Goal: Task Accomplishment & Management: Manage account settings

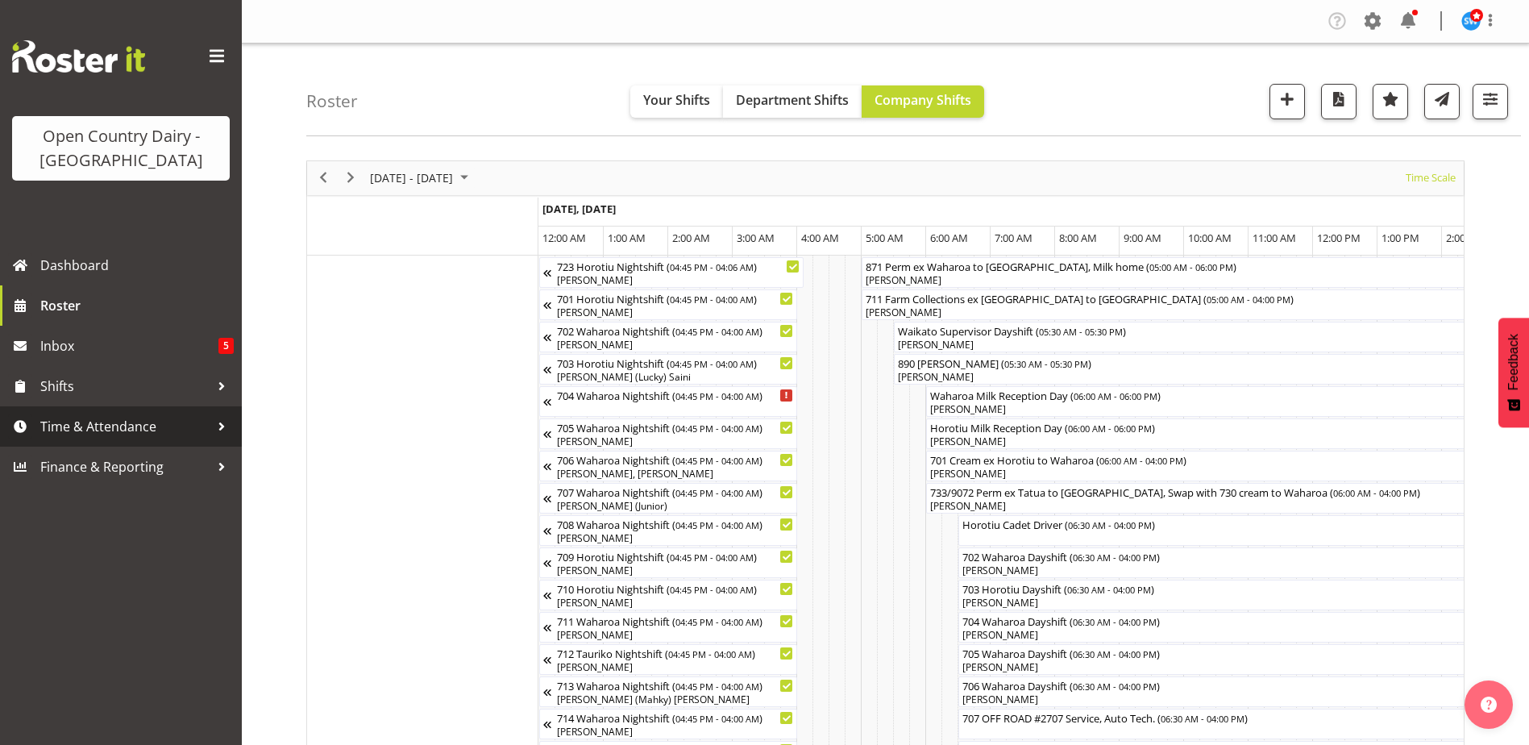
scroll to position [0, 7742]
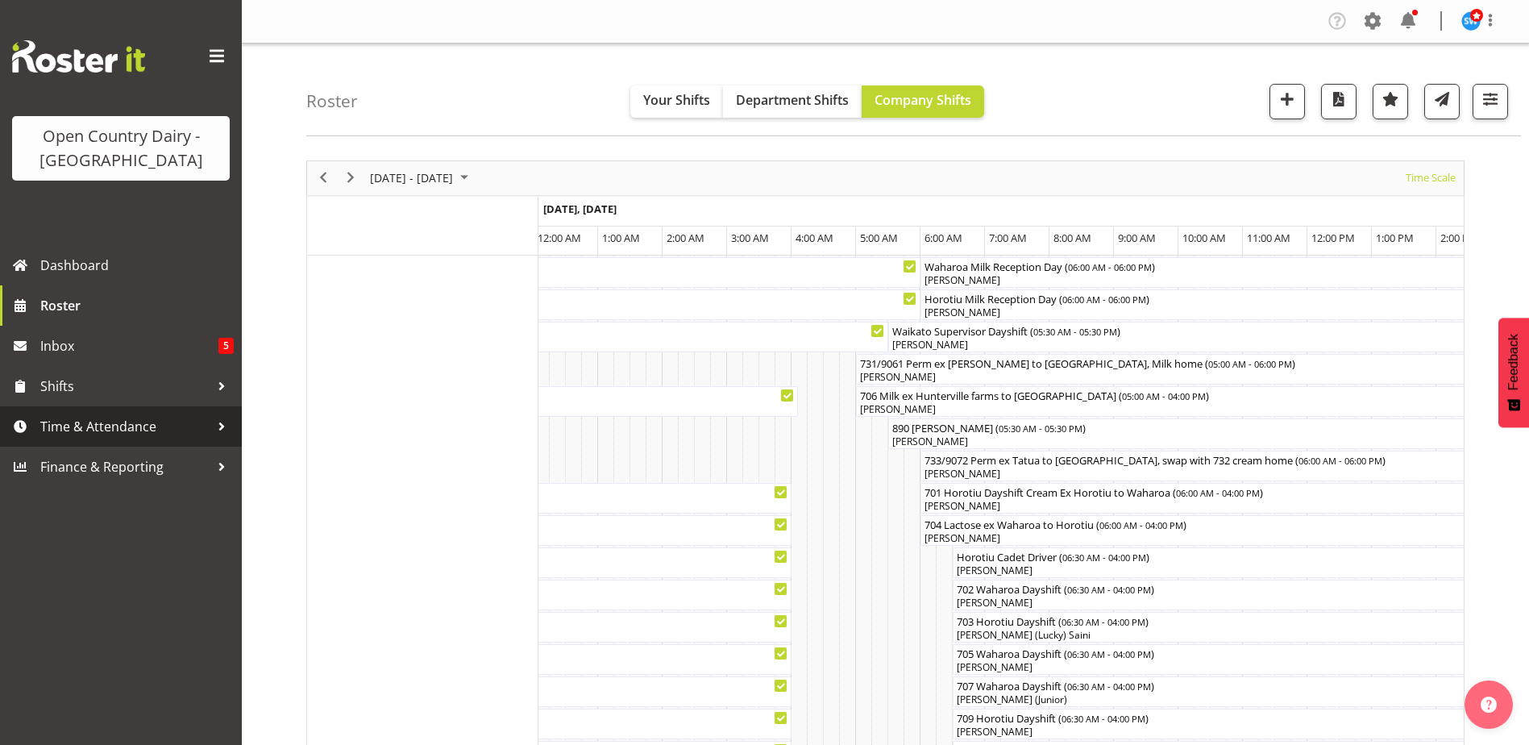
drag, startPoint x: 0, startPoint y: 0, endPoint x: 110, endPoint y: 417, distance: 431.8
click at [110, 417] on span "Time & Attendance" at bounding box center [124, 426] width 169 height 24
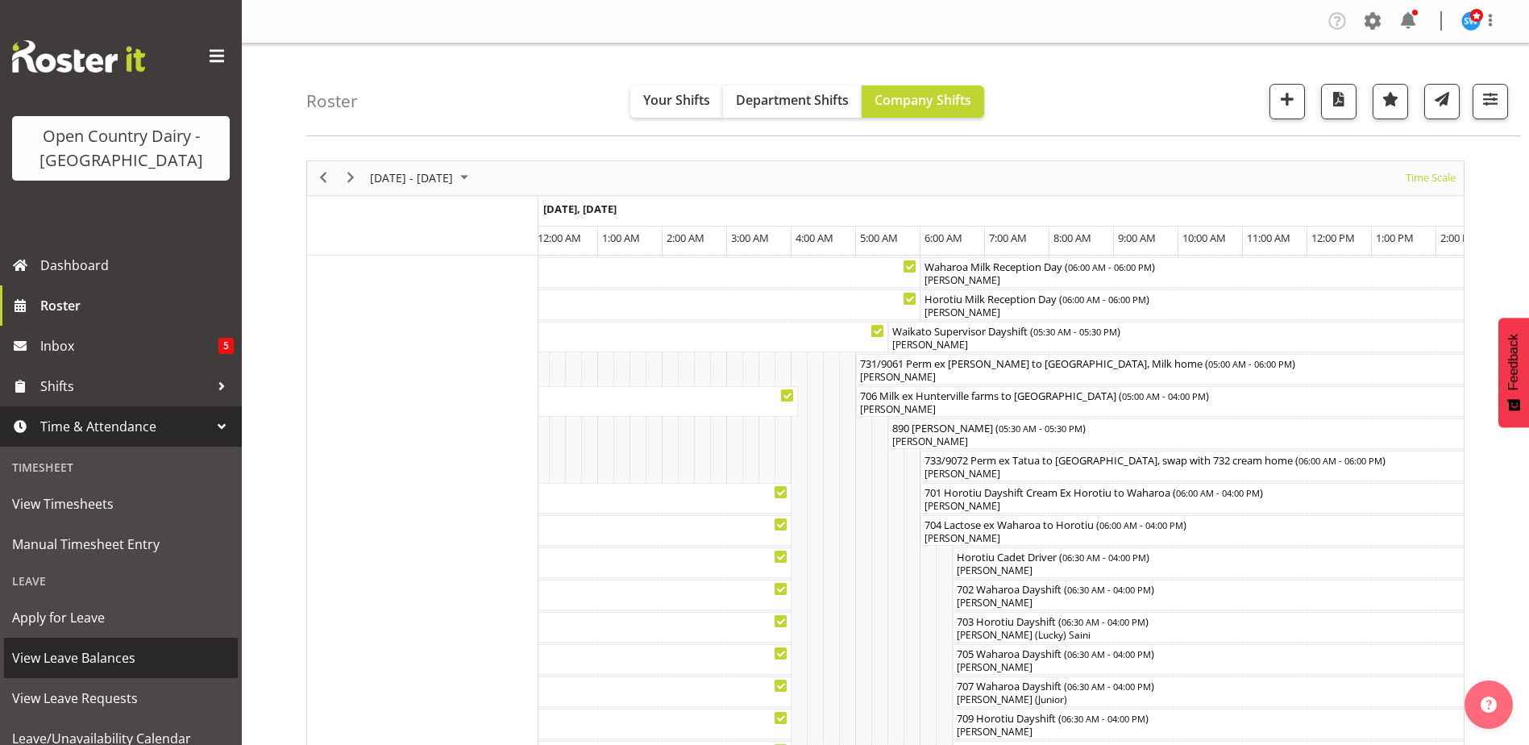
click at [100, 650] on span "View Leave Balances" at bounding box center [121, 657] width 218 height 24
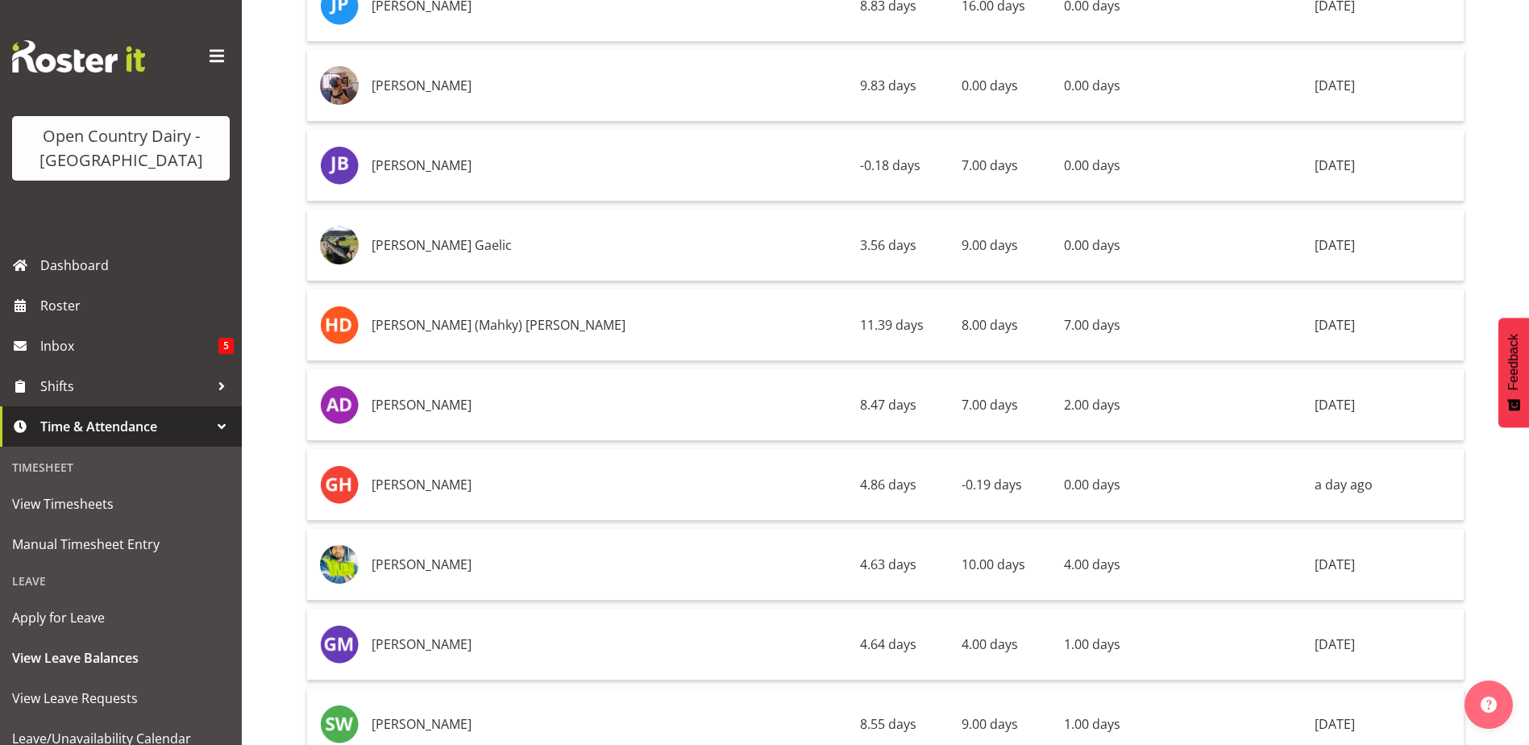
scroll to position [6608, 0]
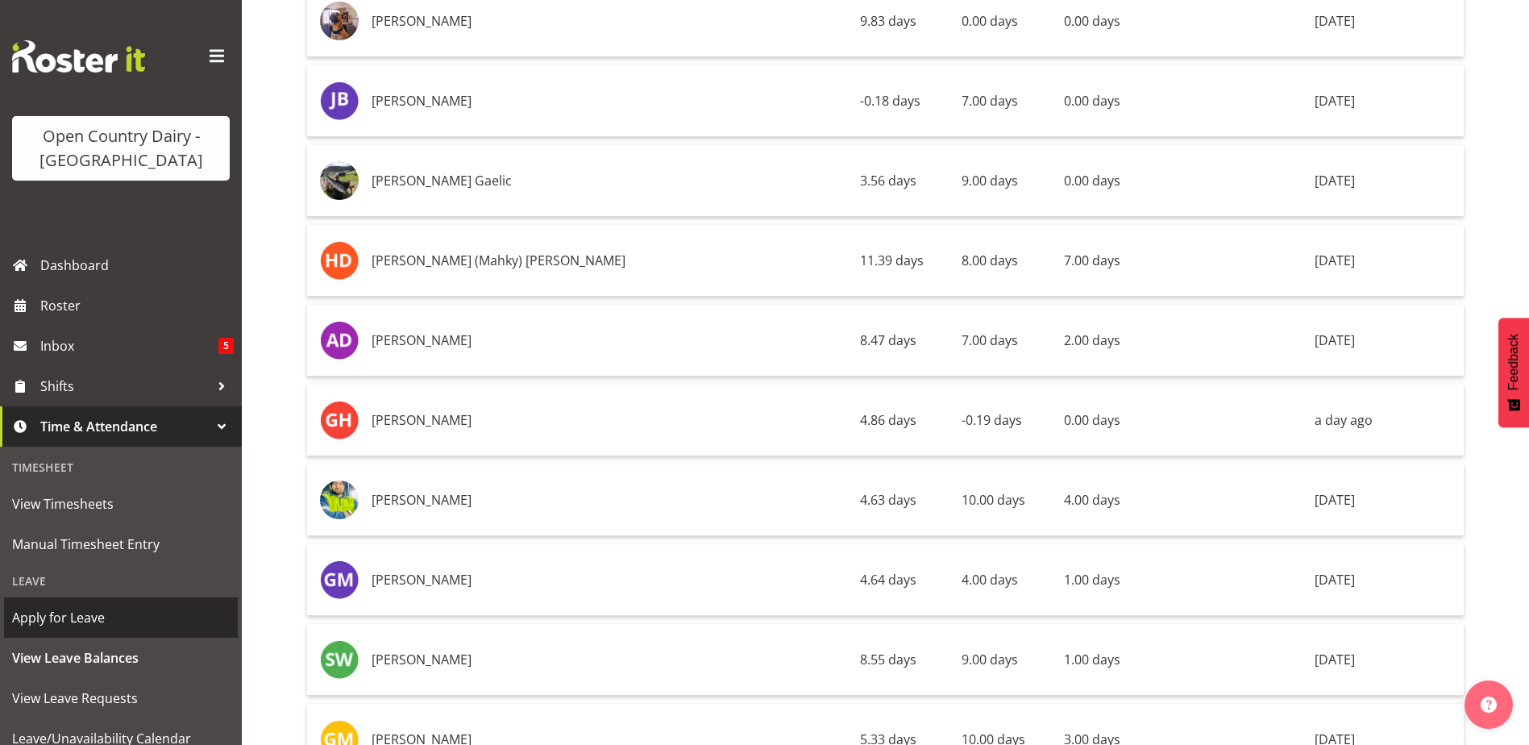
click at [103, 619] on span "Apply for Leave" at bounding box center [121, 617] width 218 height 24
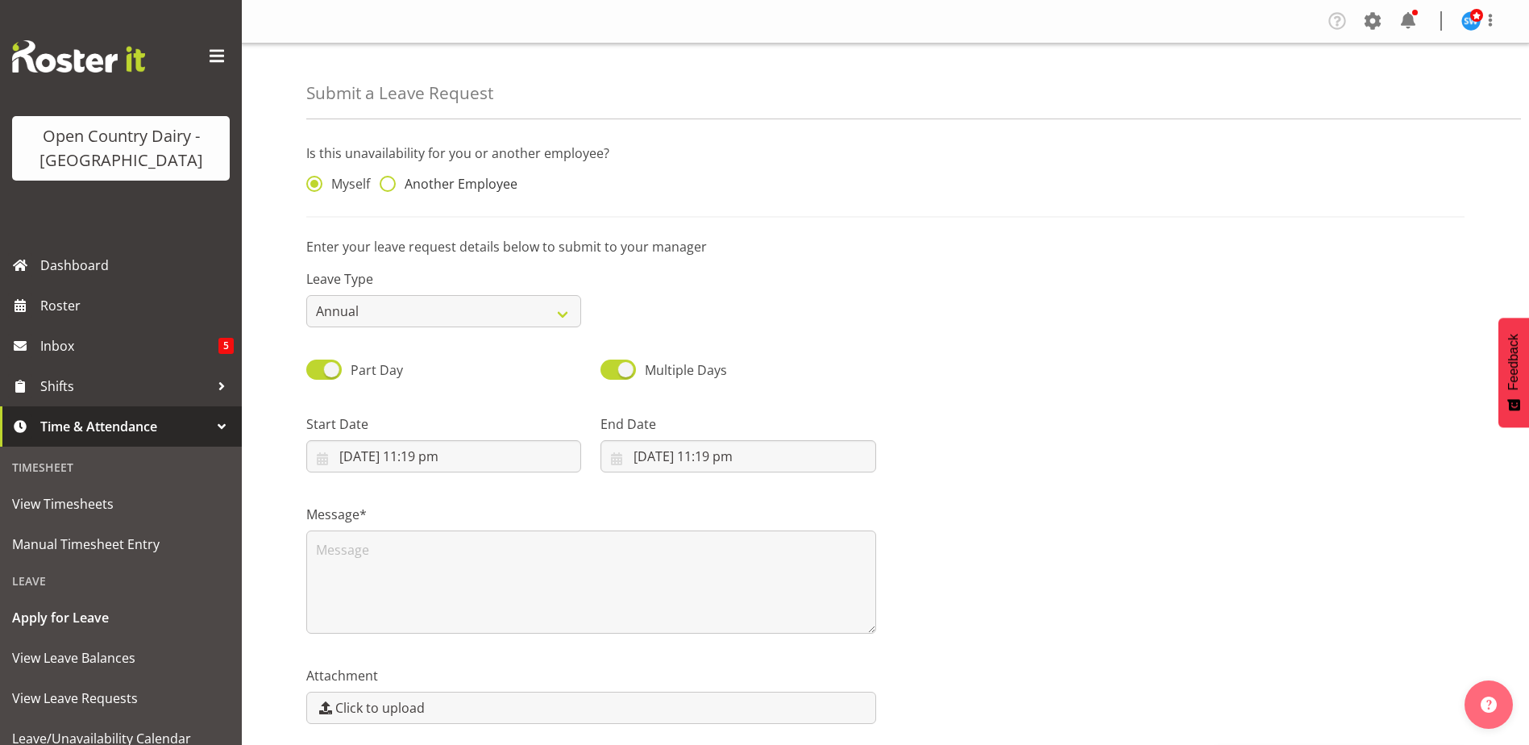
click at [396, 181] on span "Another Employee" at bounding box center [457, 184] width 122 height 16
click at [390, 181] on input "Another Employee" at bounding box center [385, 184] width 10 height 10
radio input "true"
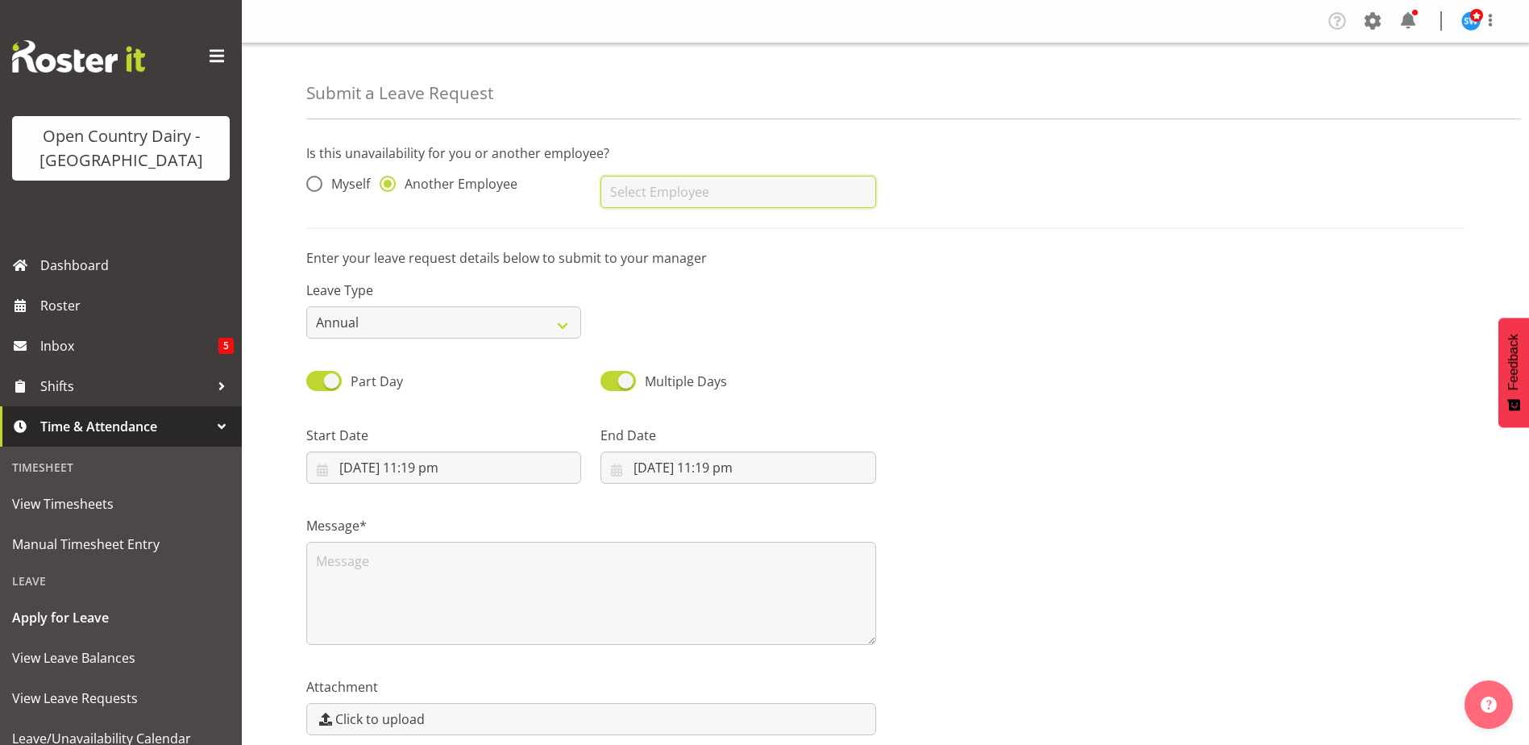
click at [632, 192] on input "text" at bounding box center [737, 192] width 275 height 32
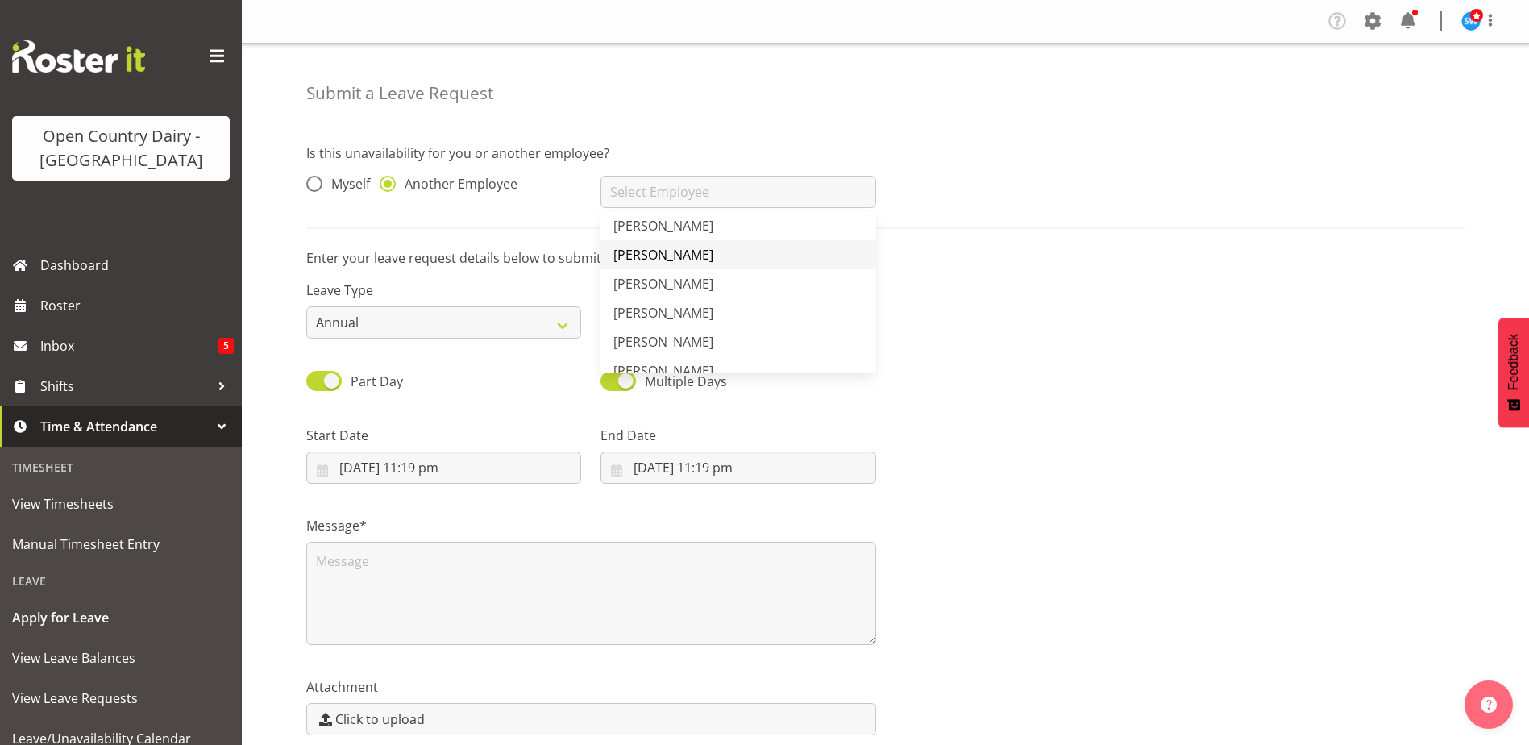
click at [670, 251] on span "[PERSON_NAME]" at bounding box center [663, 255] width 100 height 18
type input "[PERSON_NAME]"
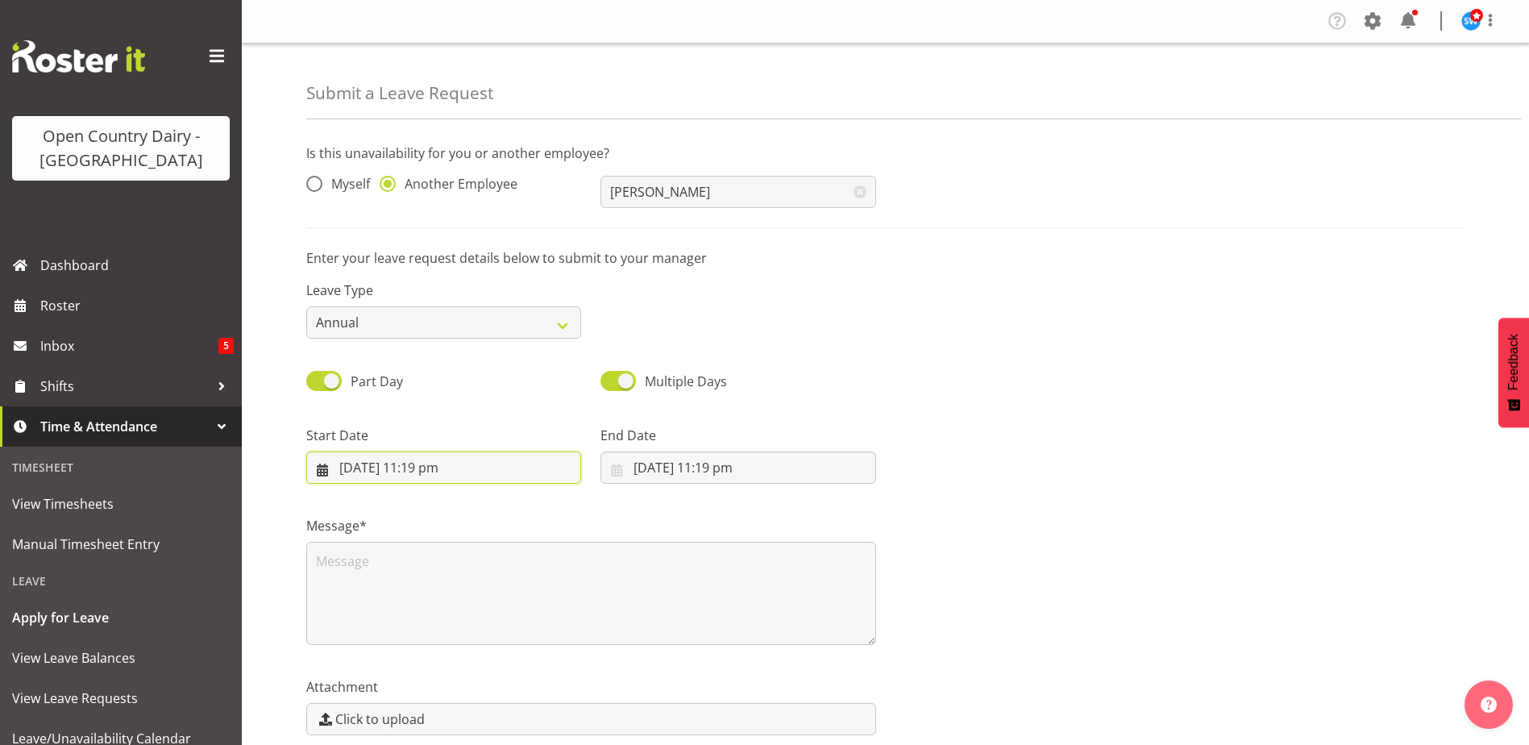
click at [408, 469] on input "3/10/2025, 11:19 pm" at bounding box center [443, 467] width 275 height 32
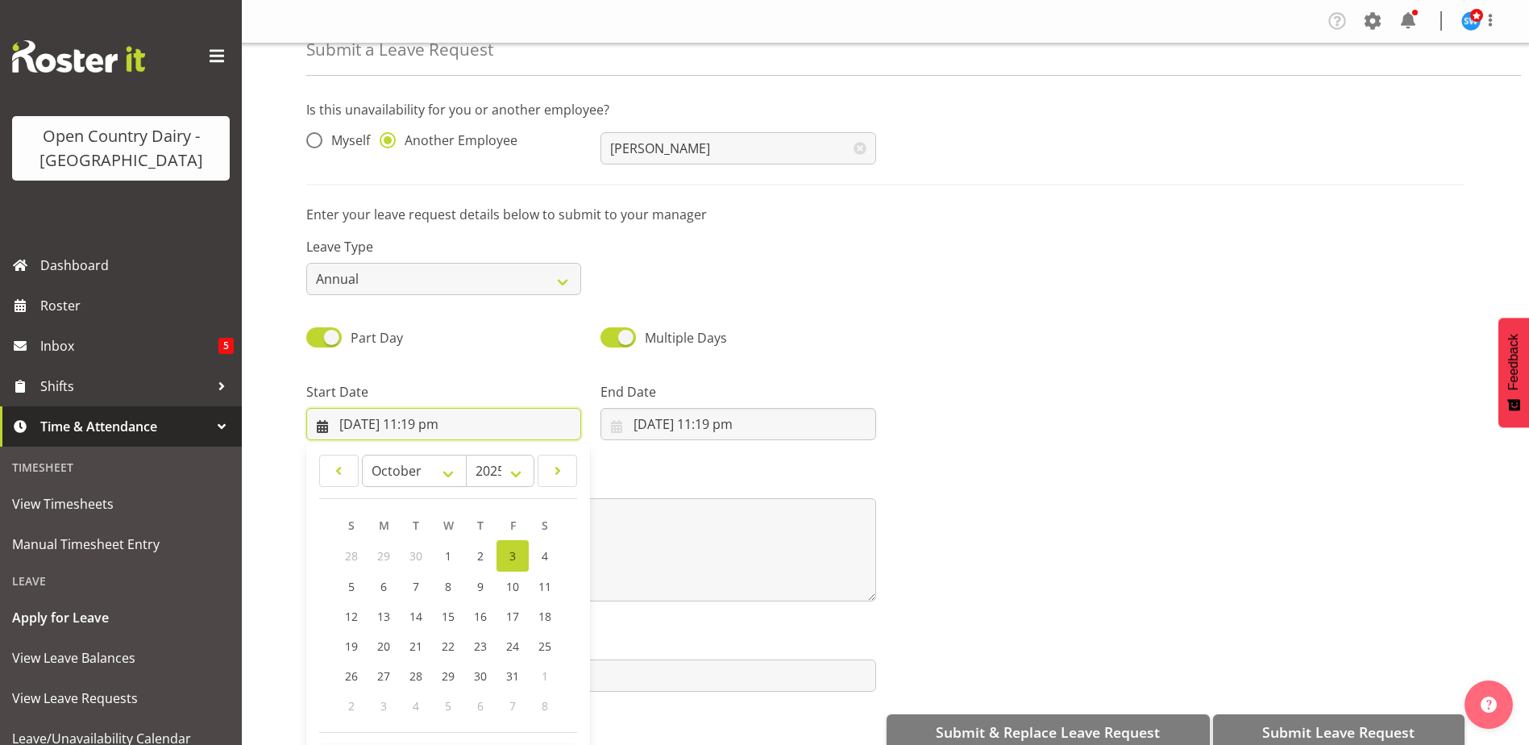
scroll to position [47, 0]
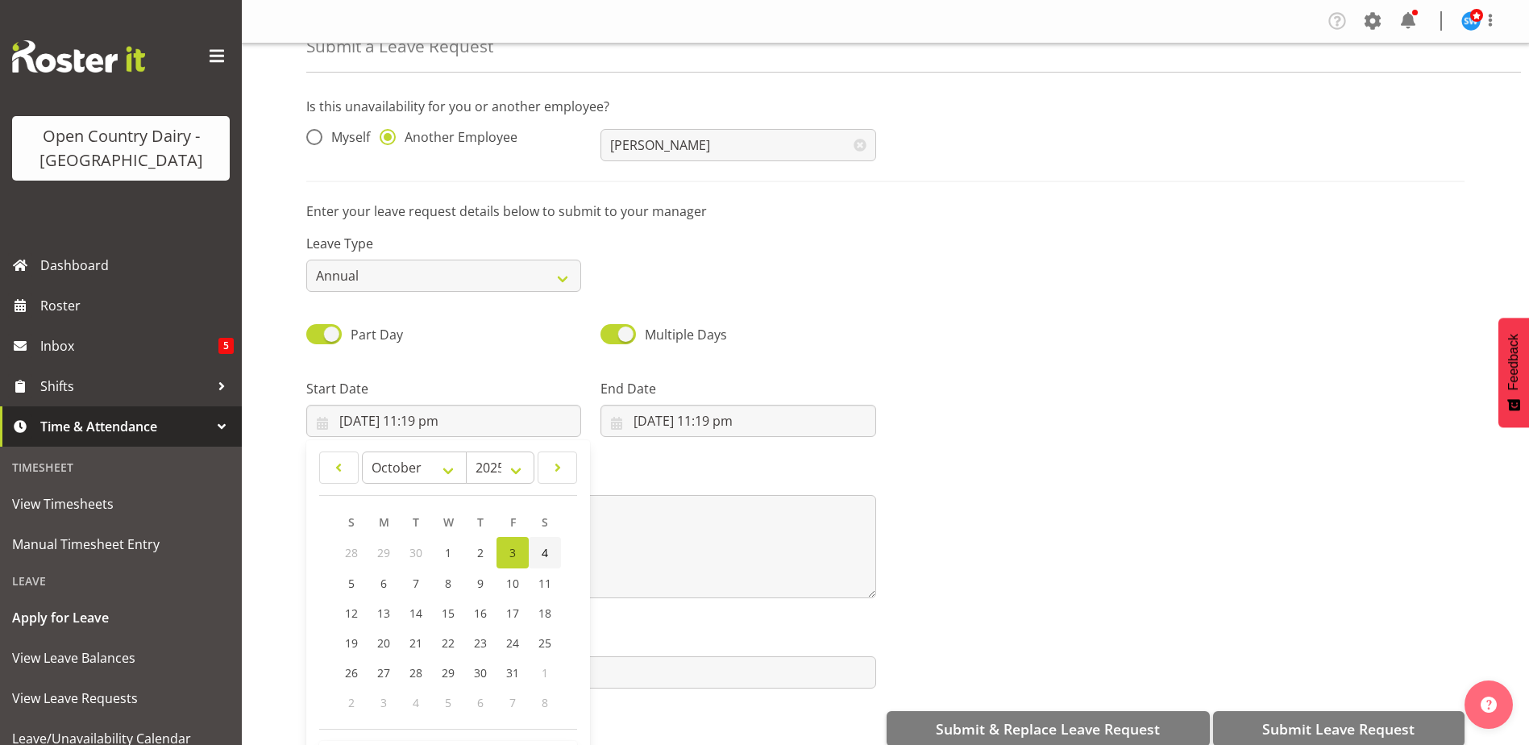
click at [550, 546] on link "4" at bounding box center [545, 552] width 32 height 31
type input "4/10/2025, 11:19 pm"
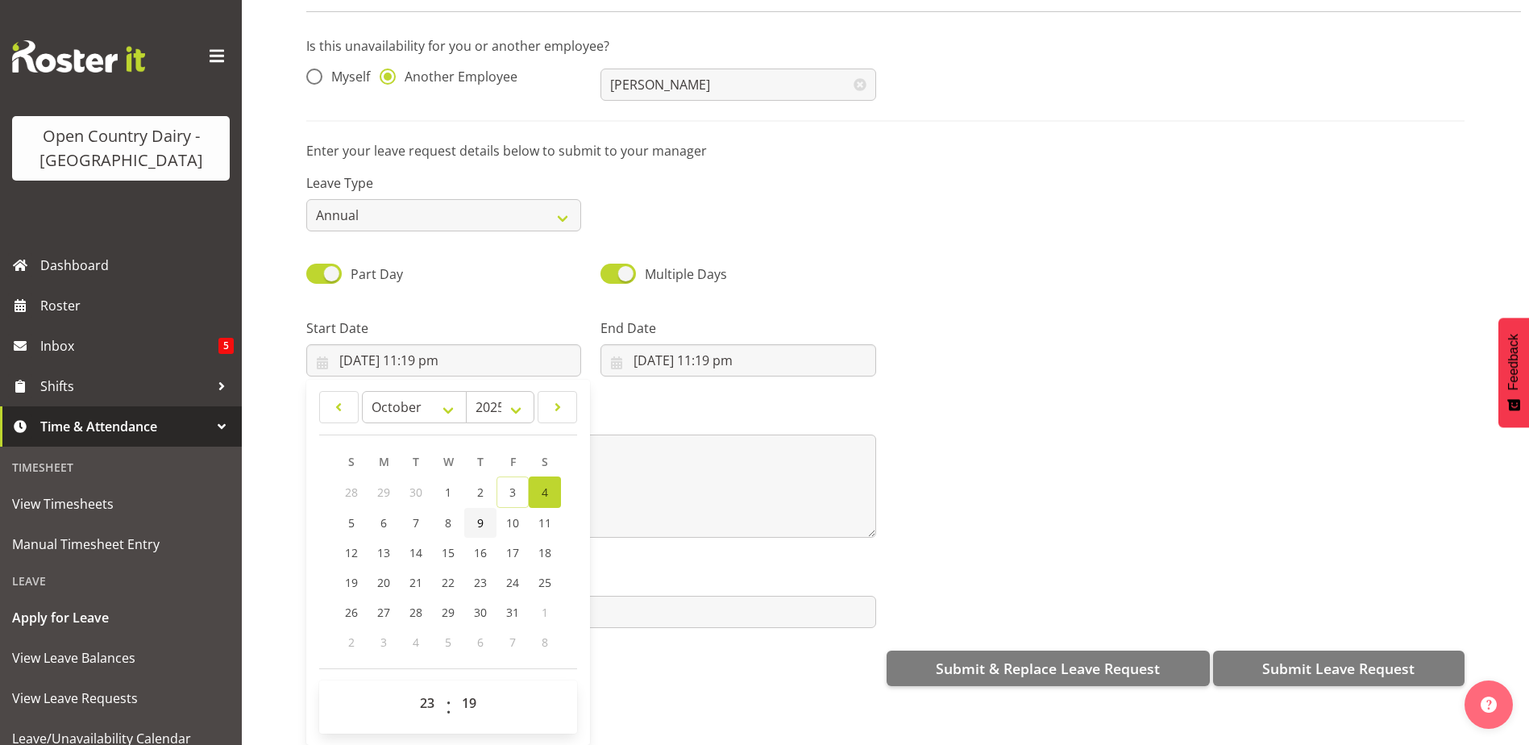
scroll to position [73, 0]
click at [426, 691] on select "00 01 02 03 04 05 06 07 08 09 10 11 12 13 14 15 16 17 18 19 20 21 22 23" at bounding box center [429, 703] width 36 height 32
select select "6"
click at [411, 687] on select "00 01 02 03 04 05 06 07 08 09 10 11 12 13 14 15 16 17 18 19 20 21 22 23" at bounding box center [429, 703] width 36 height 32
type input "4/10/2025, 6:19 am"
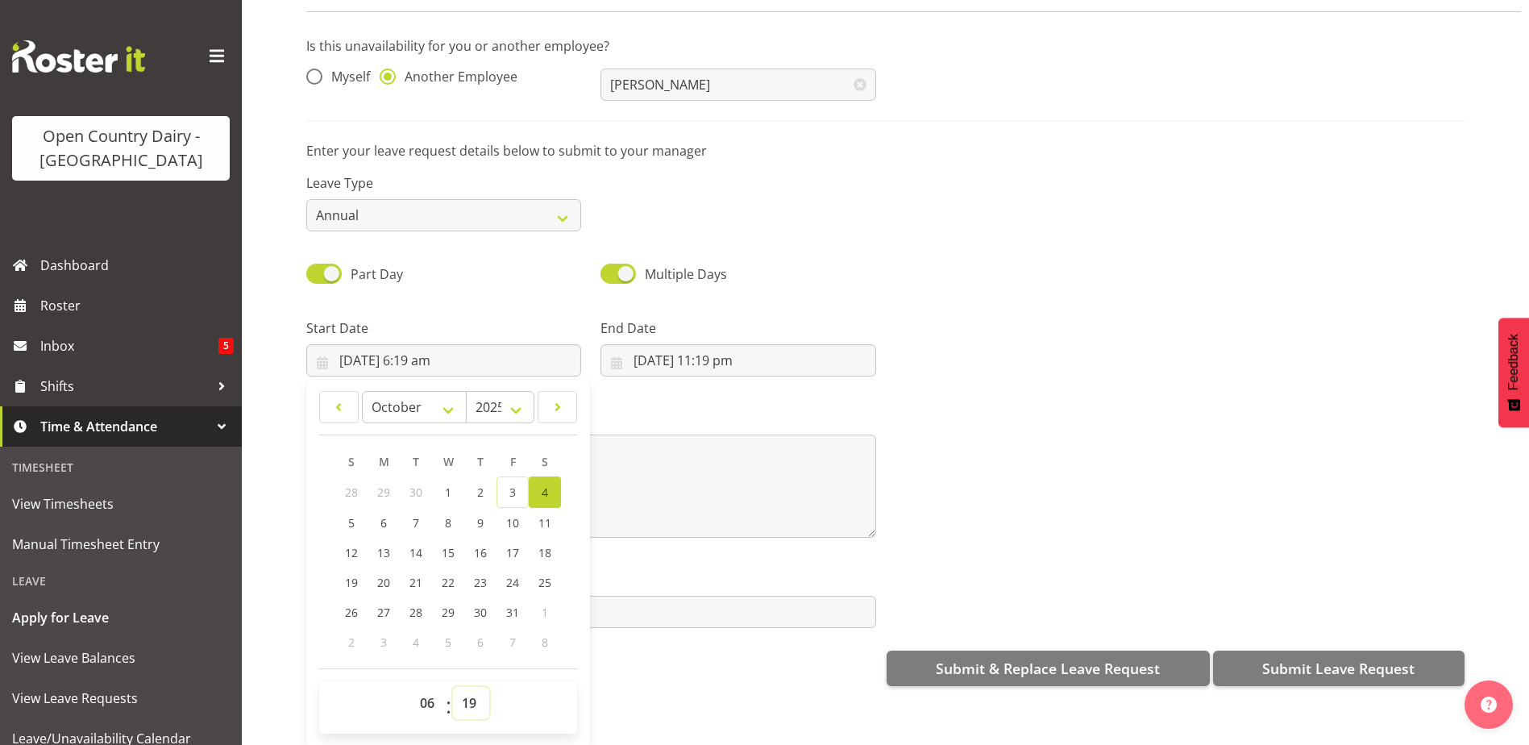
click at [464, 687] on select "00 01 02 03 04 05 06 07 08 09 10 11 12 13 14 15 16 17 18 19 20 21 22 23 24 25 2…" at bounding box center [471, 703] width 36 height 32
select select "30"
click at [453, 687] on select "00 01 02 03 04 05 06 07 08 09 10 11 12 13 14 15 16 17 18 19 20 21 22 23 24 25 2…" at bounding box center [471, 703] width 36 height 32
type input "[DATE] 6:30 am"
click at [698, 344] on input "3/10/2025, 11:19 pm" at bounding box center [737, 360] width 275 height 32
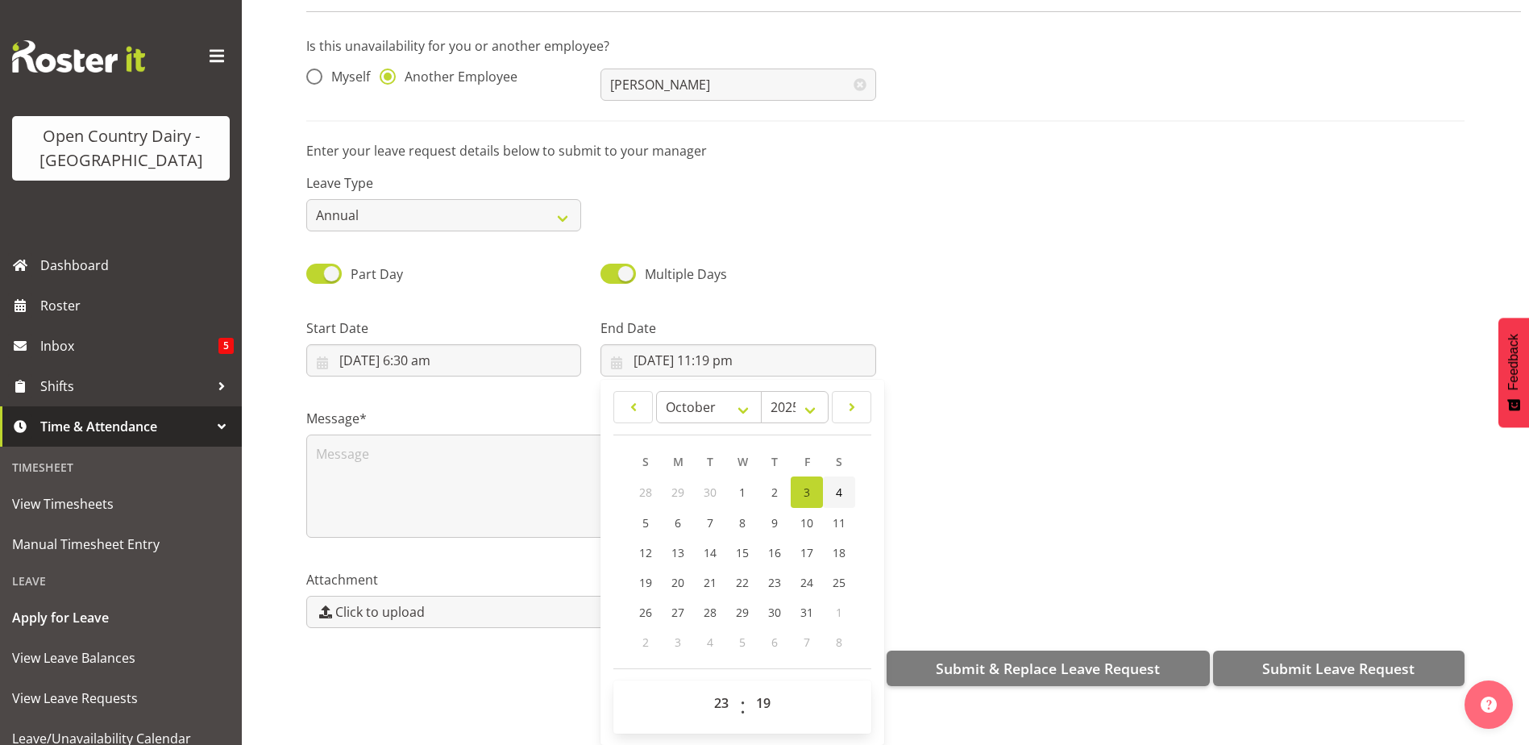
click at [837, 484] on span "4" at bounding box center [839, 491] width 6 height 15
type input "4/10/2025, 11:19 pm"
click at [718, 687] on select "00 01 02 03 04 05 06 07 08 09 10 11 12 13 14 15 16 17 18 19 20 21 22 23" at bounding box center [723, 703] width 36 height 32
click at [714, 690] on select "00 01 02 03 04 05 06 07 08 09 10 11 12 13 14 15 16 17 18 19 20 21 22 23" at bounding box center [723, 703] width 36 height 32
select select "16"
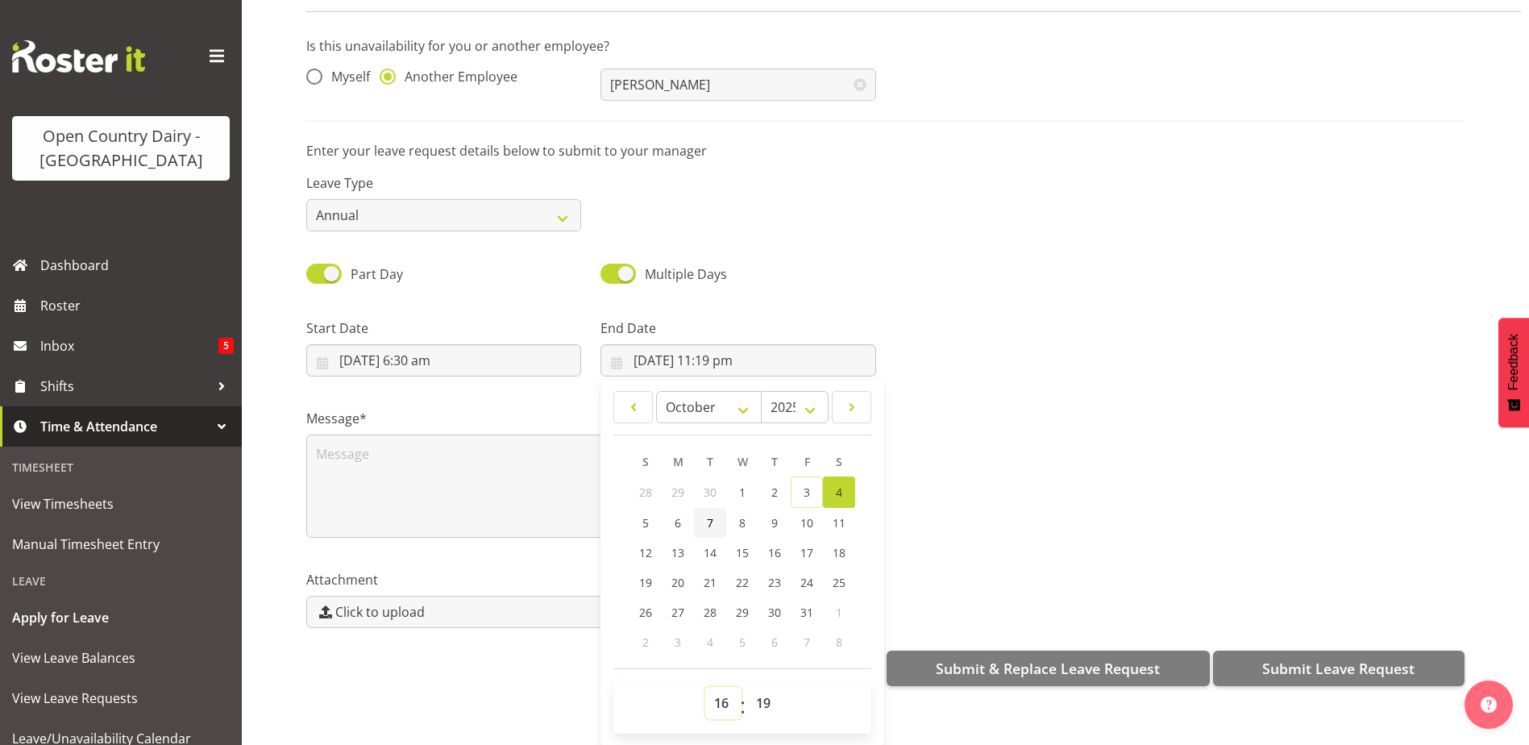
click at [705, 687] on select "00 01 02 03 04 05 06 07 08 09 10 11 12 13 14 15 16 17 18 19 20 21 22 23" at bounding box center [723, 703] width 36 height 32
type input "4/10/2025, 4:19 pm"
click at [762, 687] on select "00 01 02 03 04 05 06 07 08 09 10 11 12 13 14 15 16 17 18 19 20 21 22 23 24 25 2…" at bounding box center [765, 703] width 36 height 32
select select "0"
click at [747, 687] on select "00 01 02 03 04 05 06 07 08 09 10 11 12 13 14 15 16 17 18 19 20 21 22 23 24 25 2…" at bounding box center [765, 703] width 36 height 32
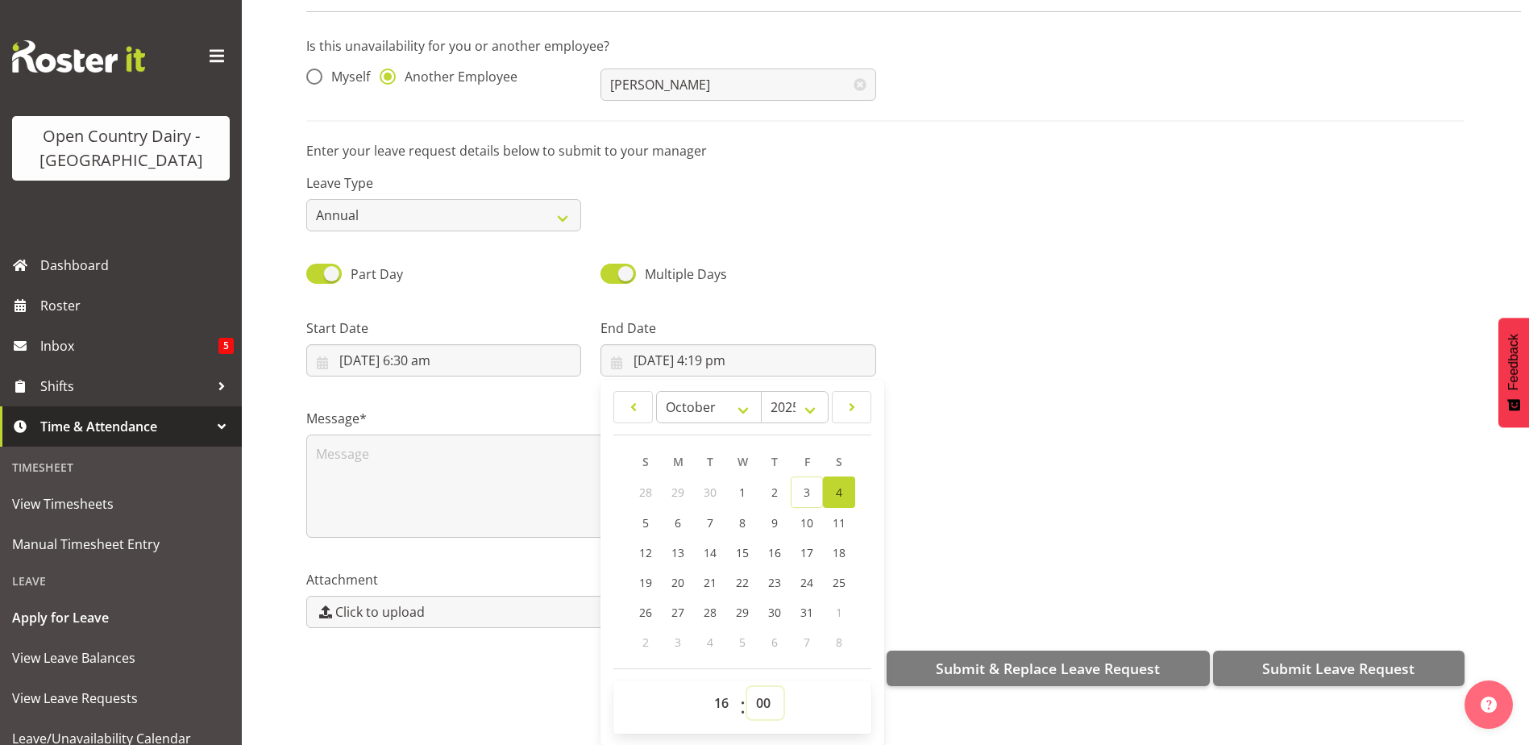
type input "[DATE] 4:00 pm"
click at [363, 442] on textarea at bounding box center [591, 485] width 570 height 103
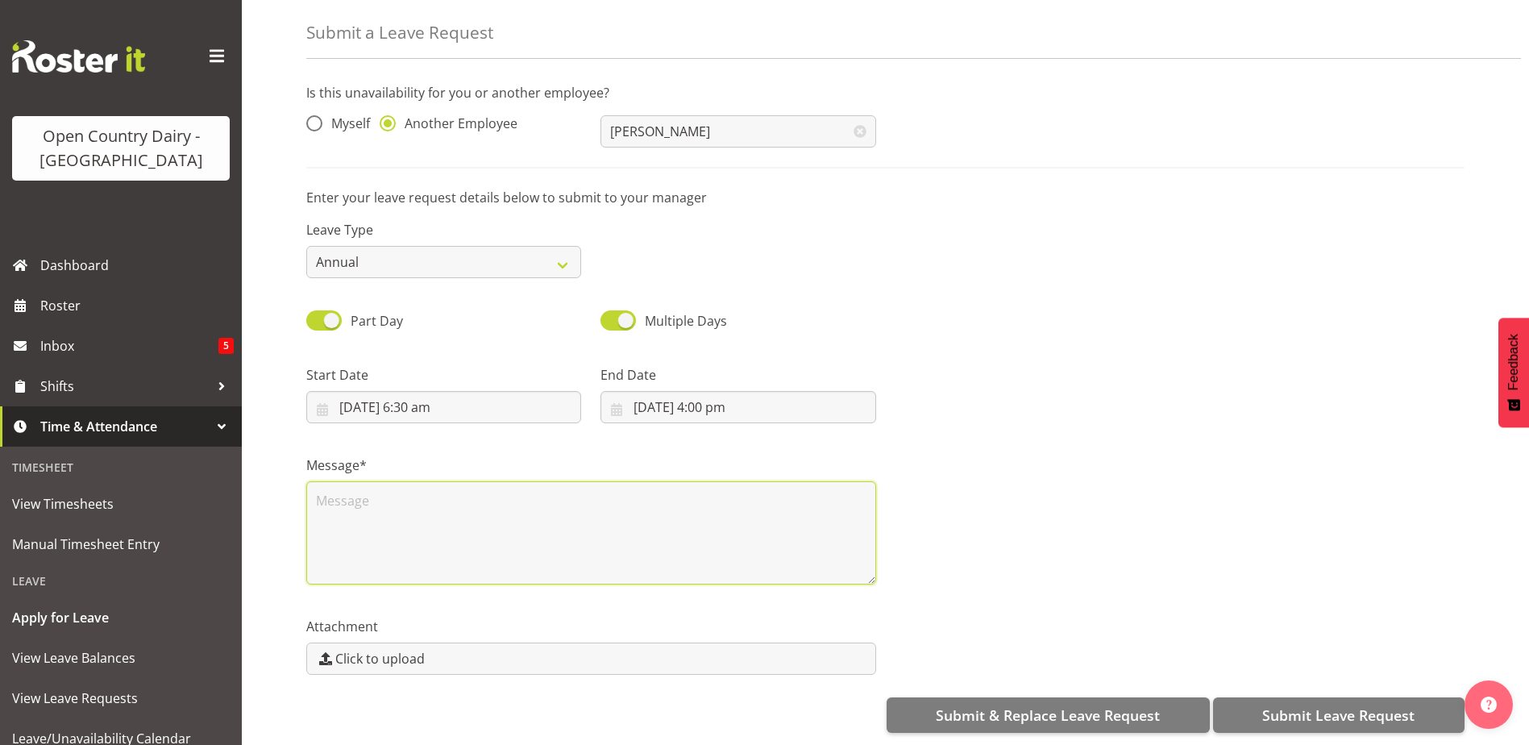
scroll to position [0, 0]
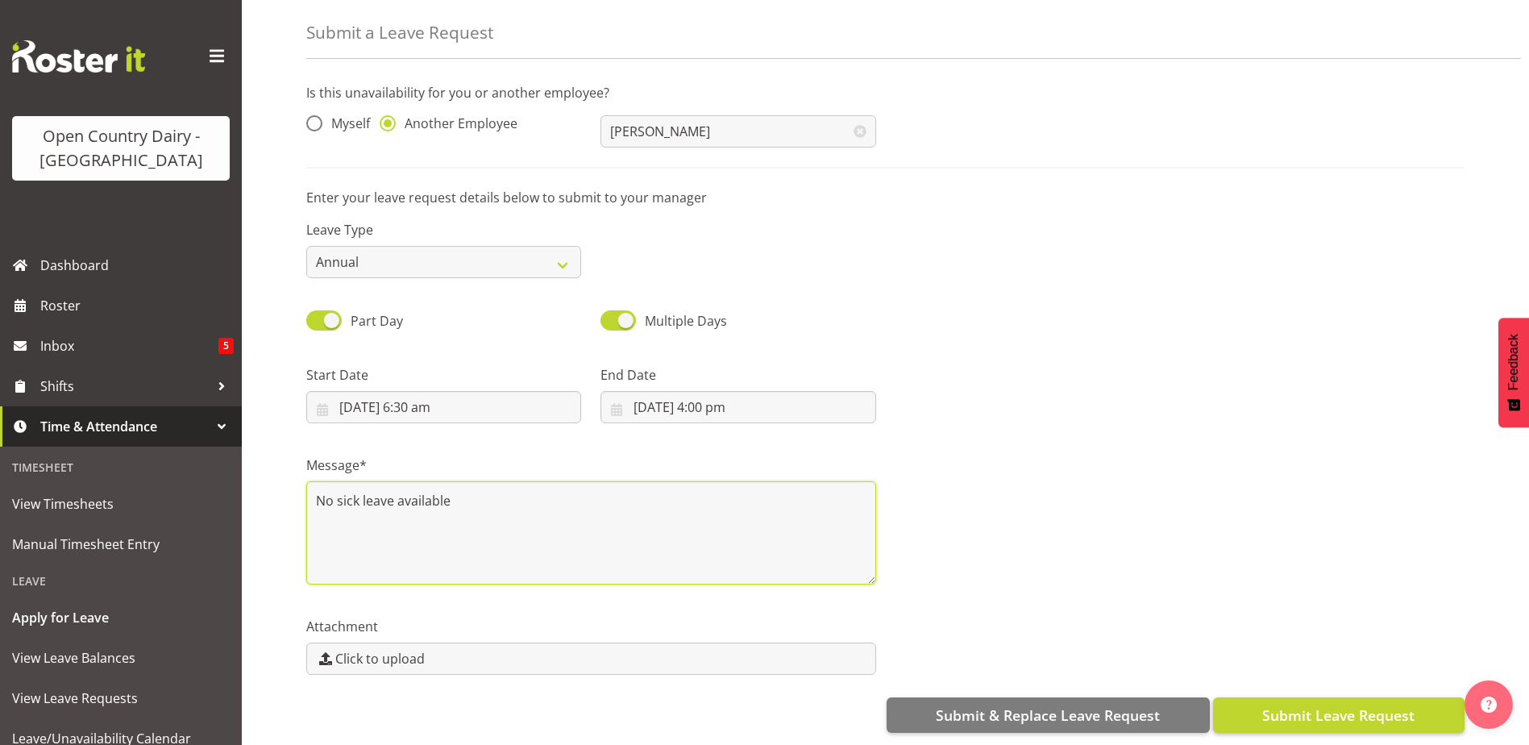
type textarea "No sick leave available"
click at [1297, 704] on span "Submit Leave Request" at bounding box center [1338, 714] width 152 height 21
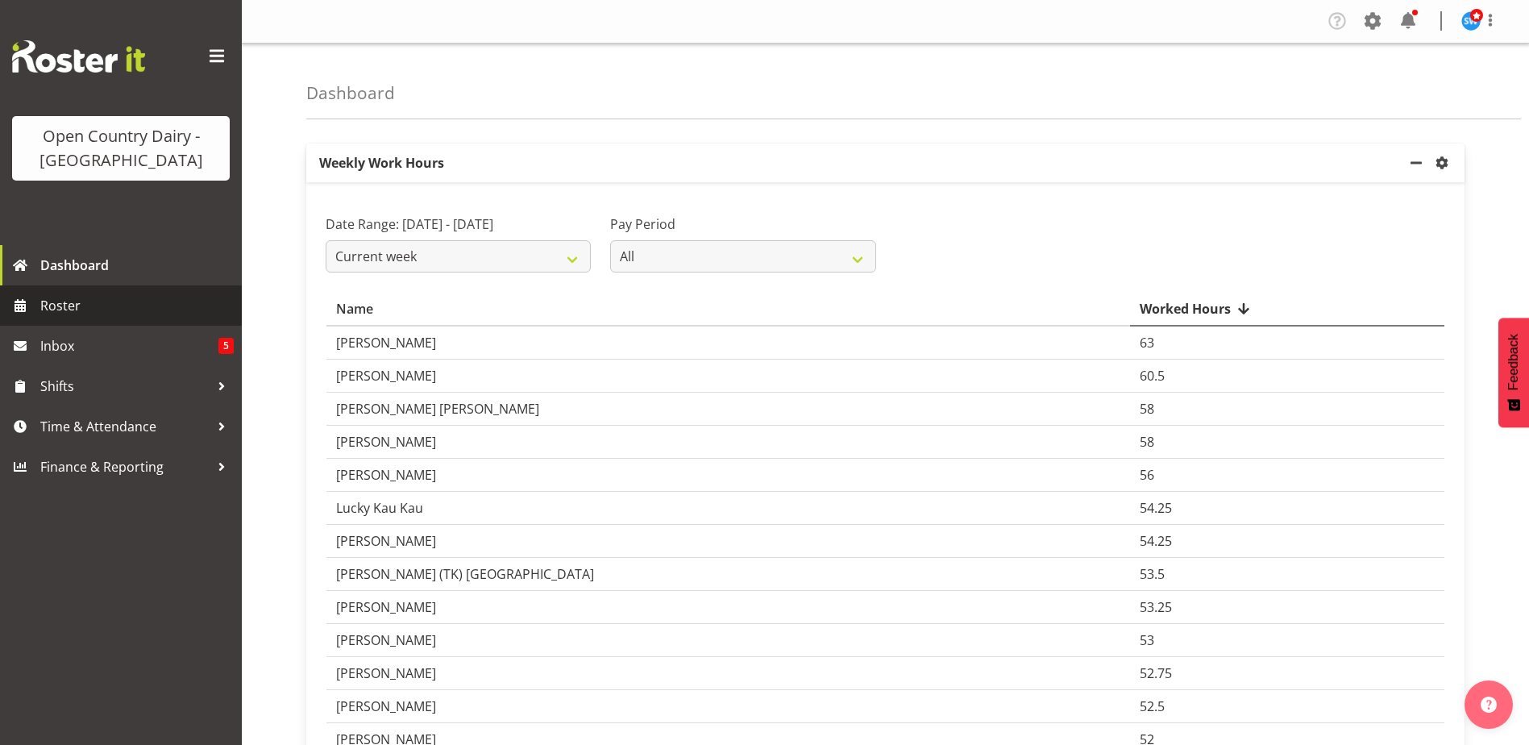
click at [66, 305] on span "Roster" at bounding box center [136, 305] width 193 height 24
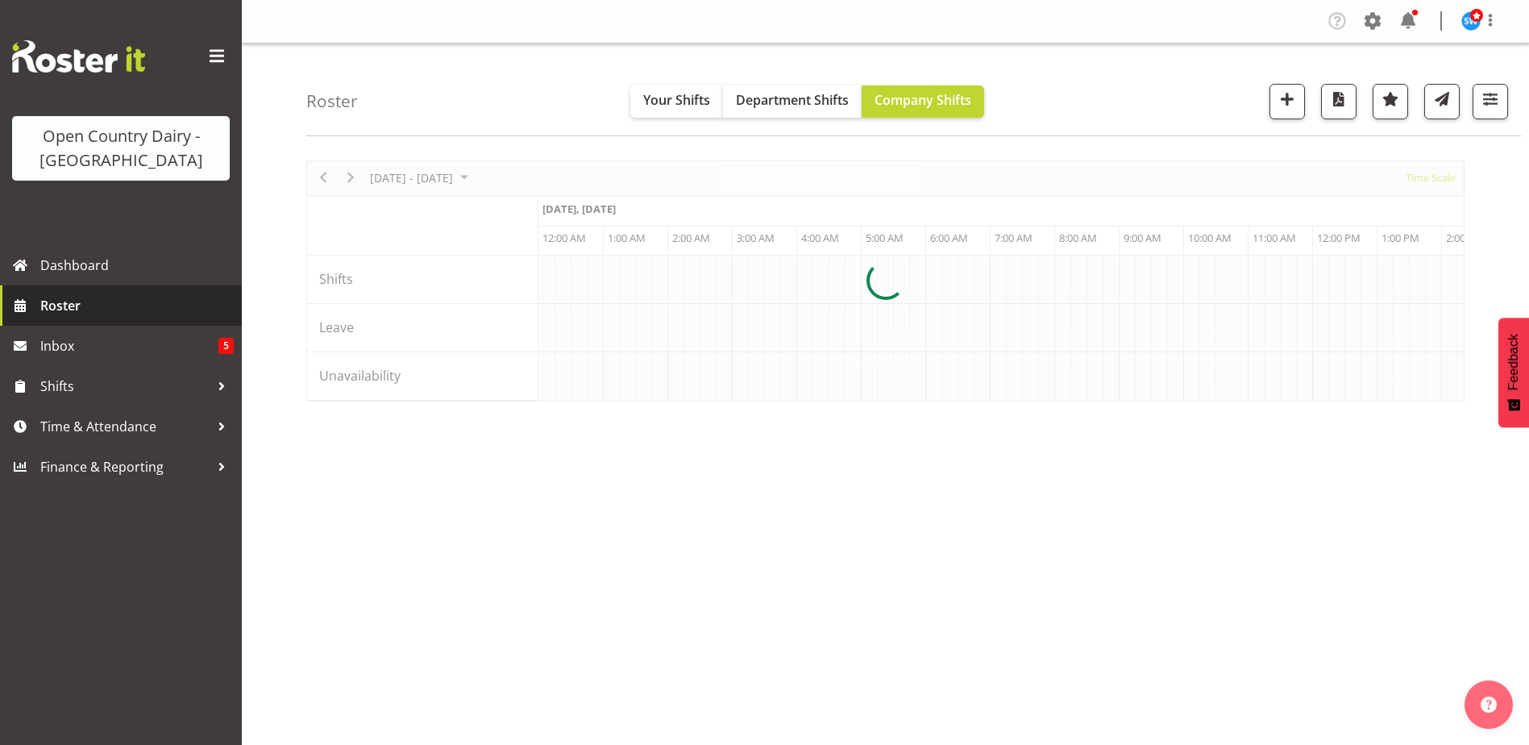
scroll to position [0, 6189]
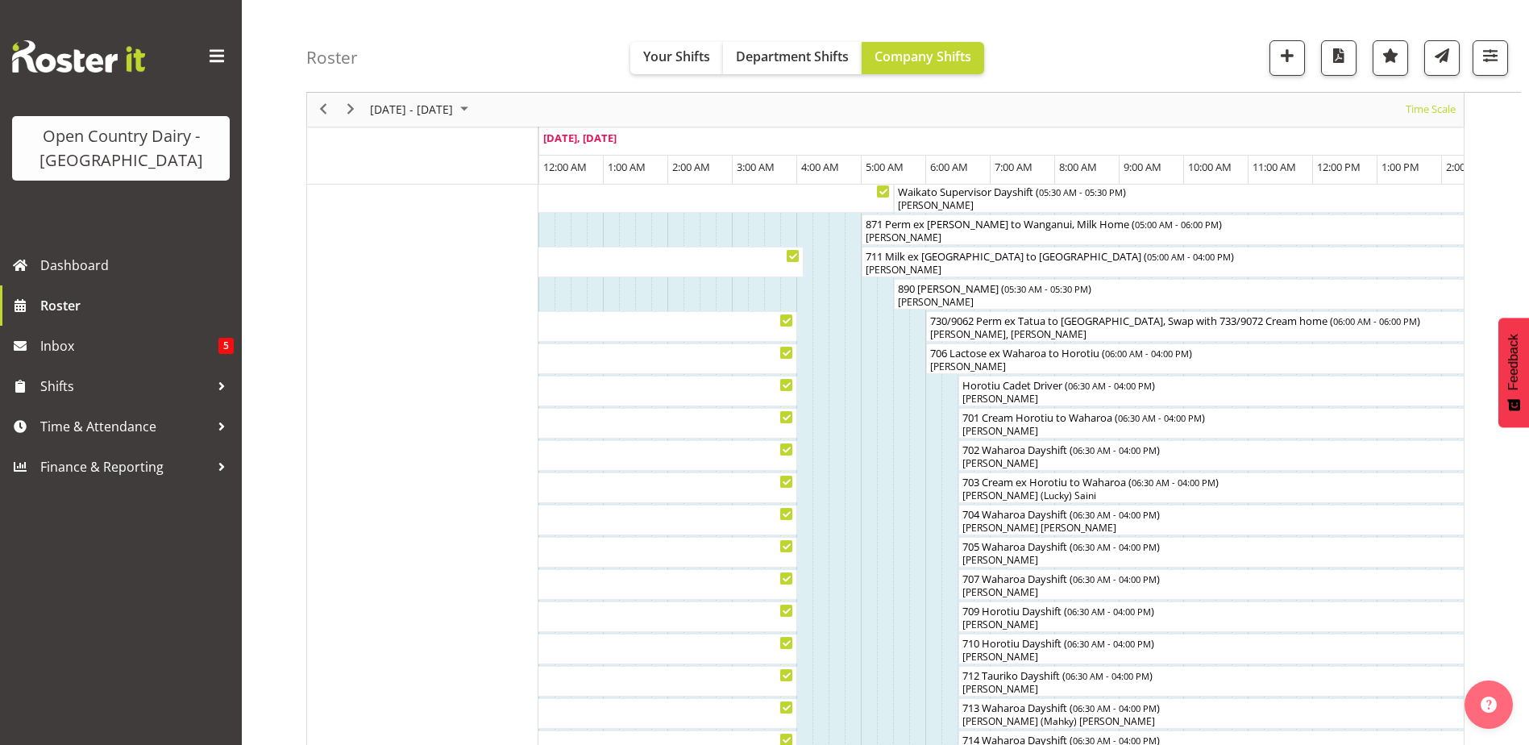
scroll to position [161, 0]
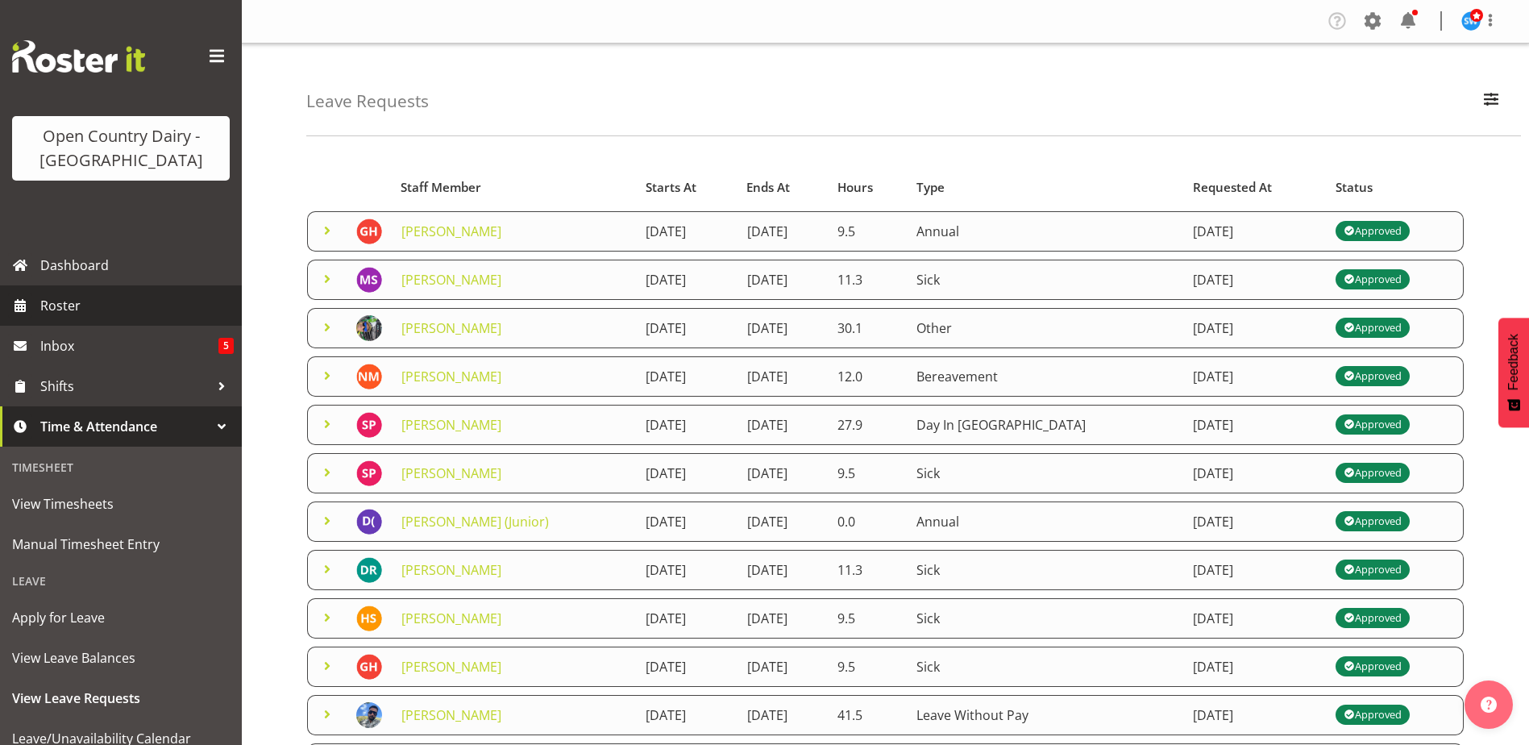
click at [68, 313] on span "Roster" at bounding box center [136, 305] width 193 height 24
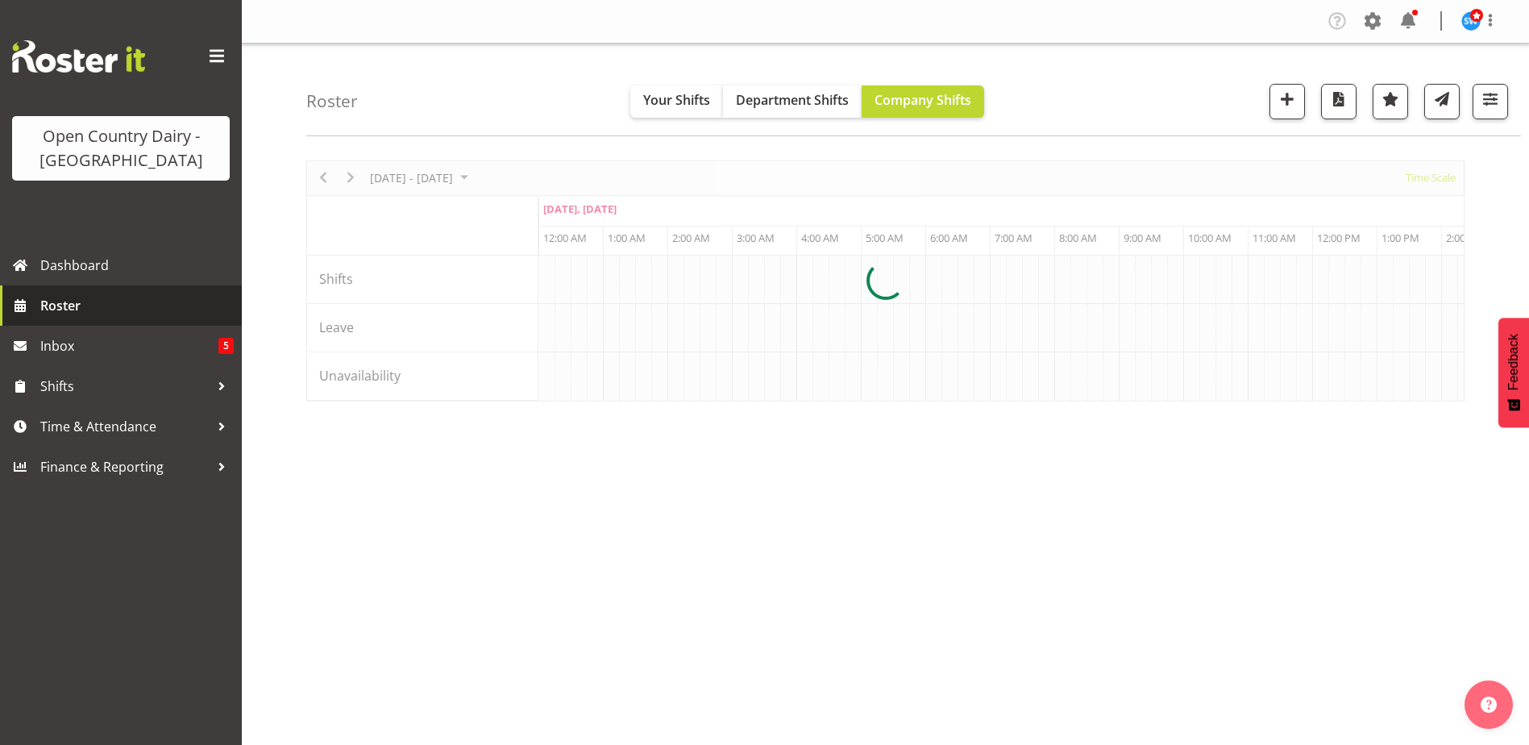
scroll to position [0, 6189]
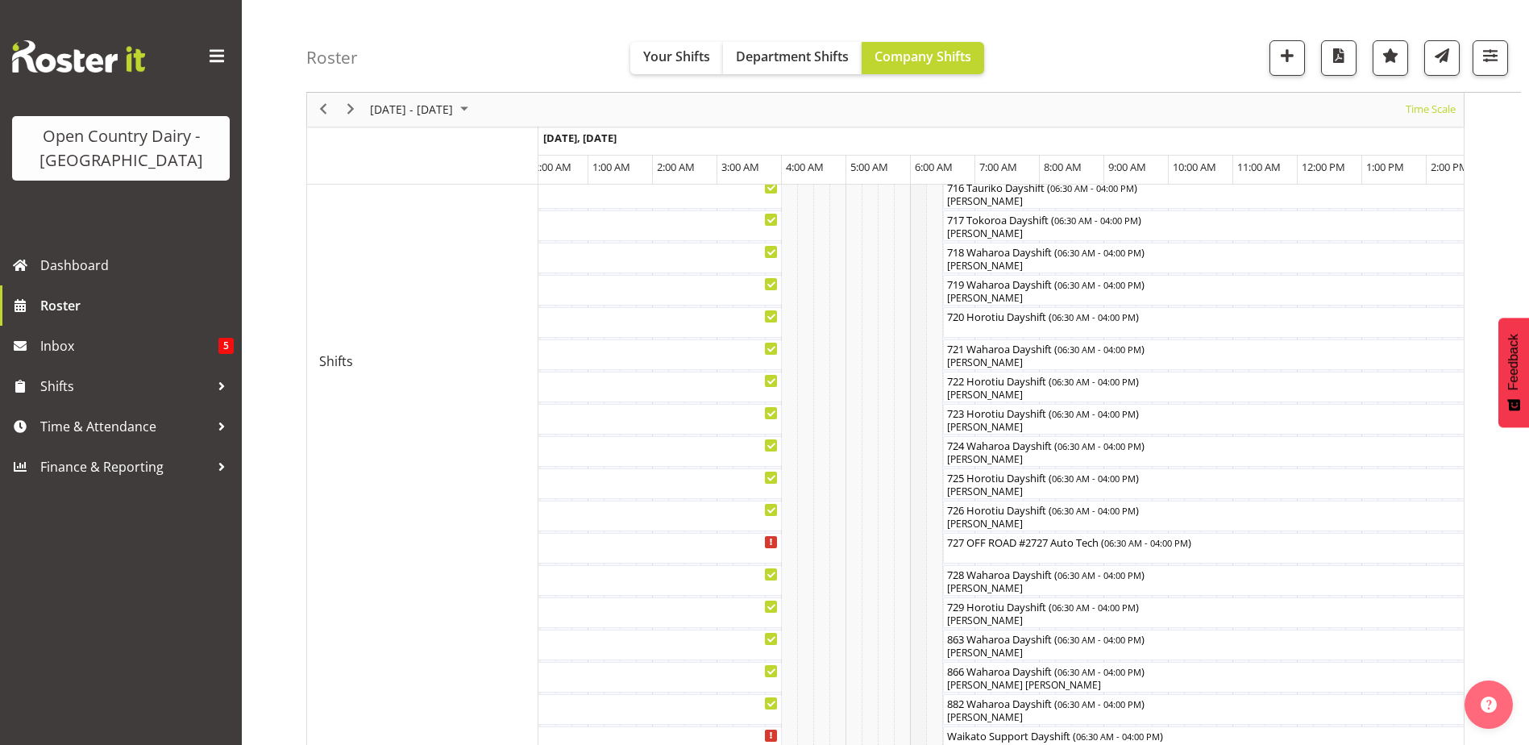
scroll to position [727, 0]
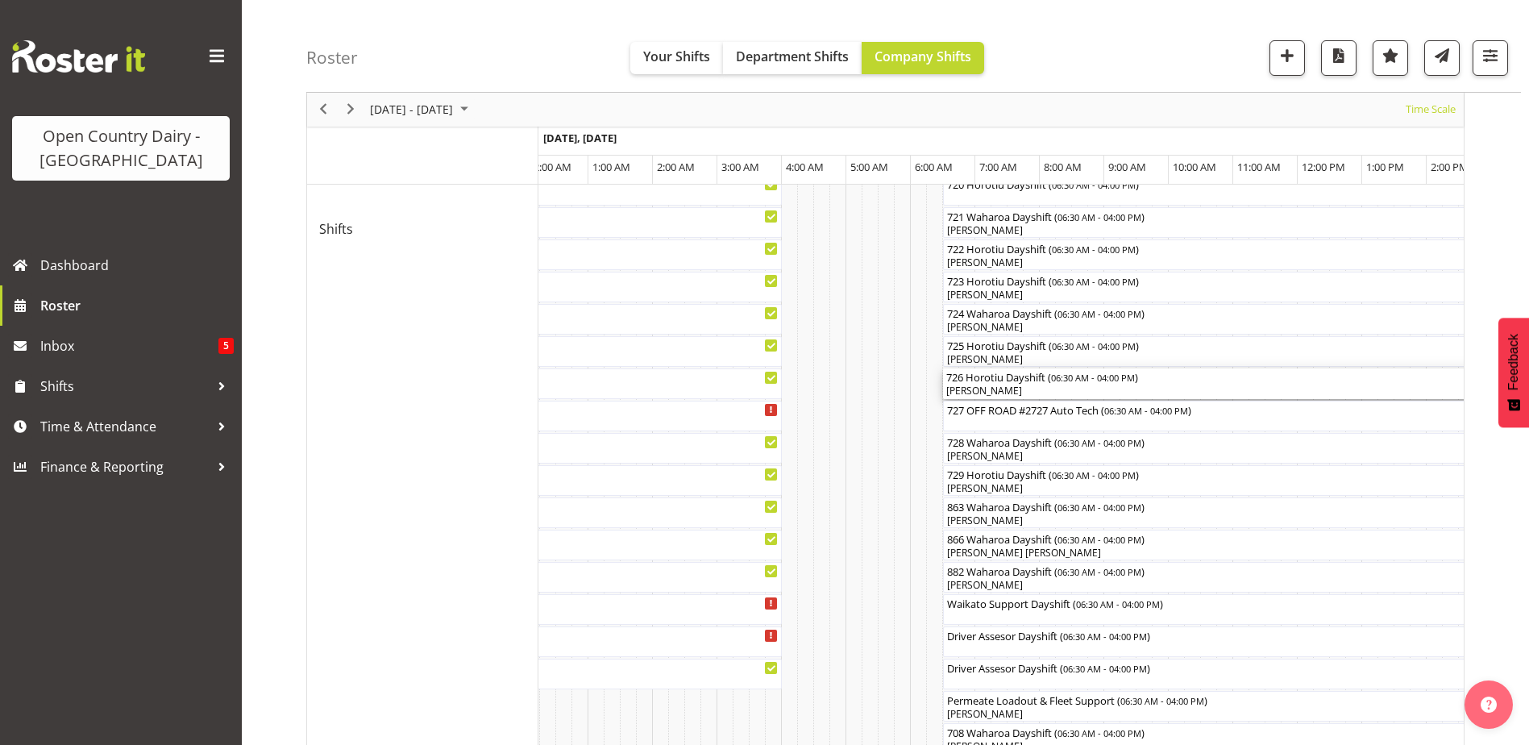
click at [998, 385] on div "[PERSON_NAME]" at bounding box center [1249, 391] width 606 height 15
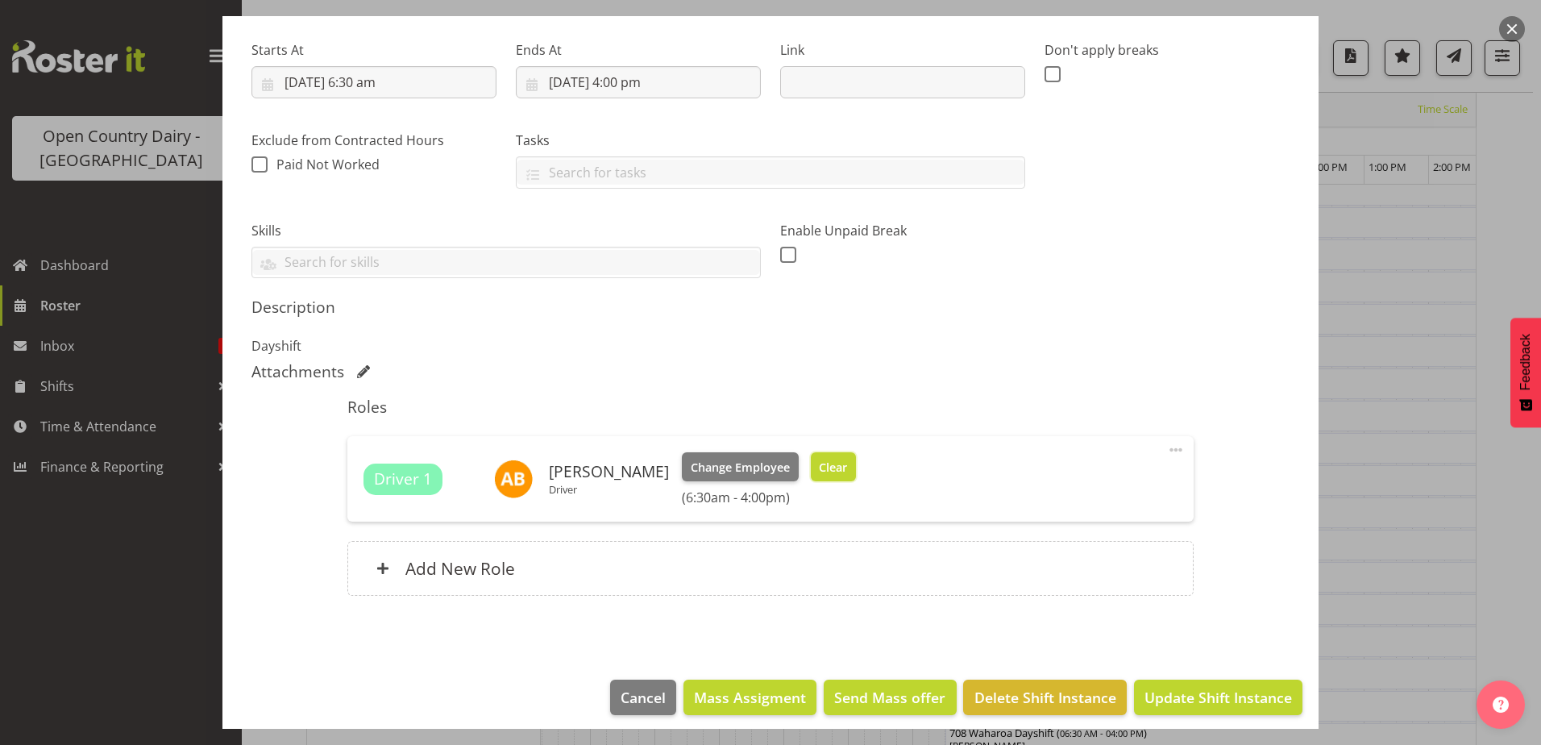
click at [823, 463] on span "Clear" at bounding box center [833, 468] width 28 height 18
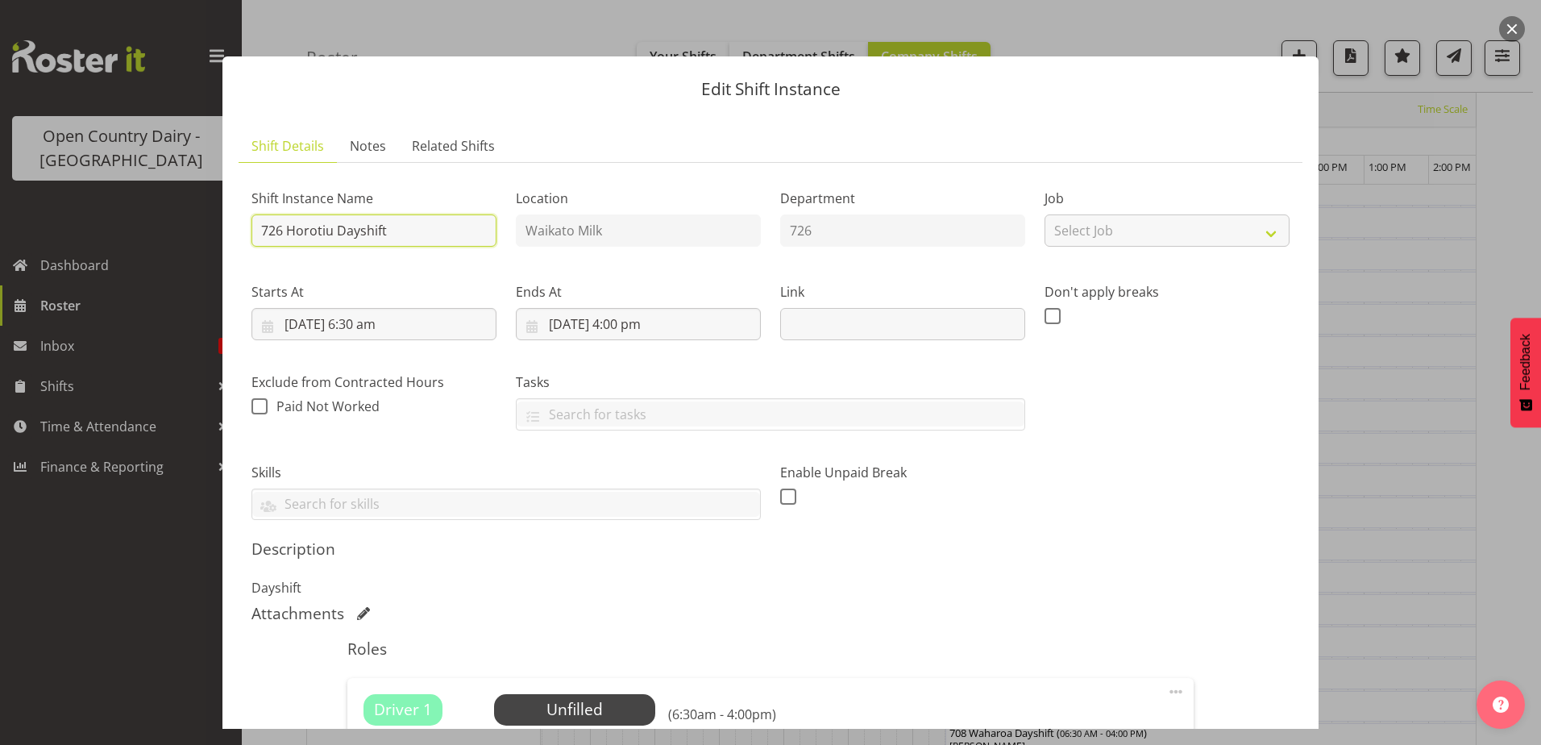
click at [414, 233] on input "726 Horotiu Dayshift" at bounding box center [373, 230] width 245 height 32
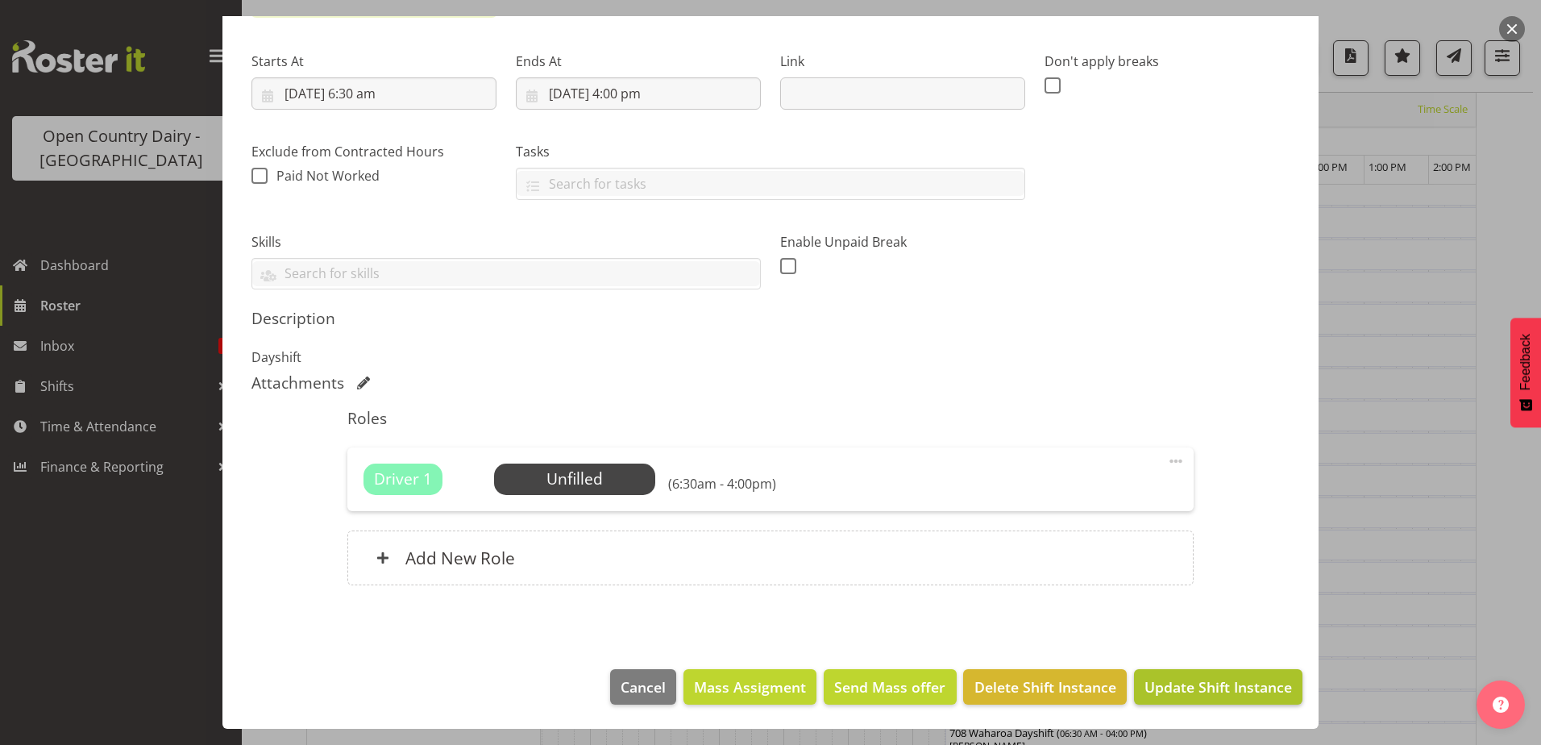
type input "726 Horotiu Dayshift OFF ROAD"
click at [1181, 684] on span "Update Shift Instance" at bounding box center [1217, 686] width 147 height 21
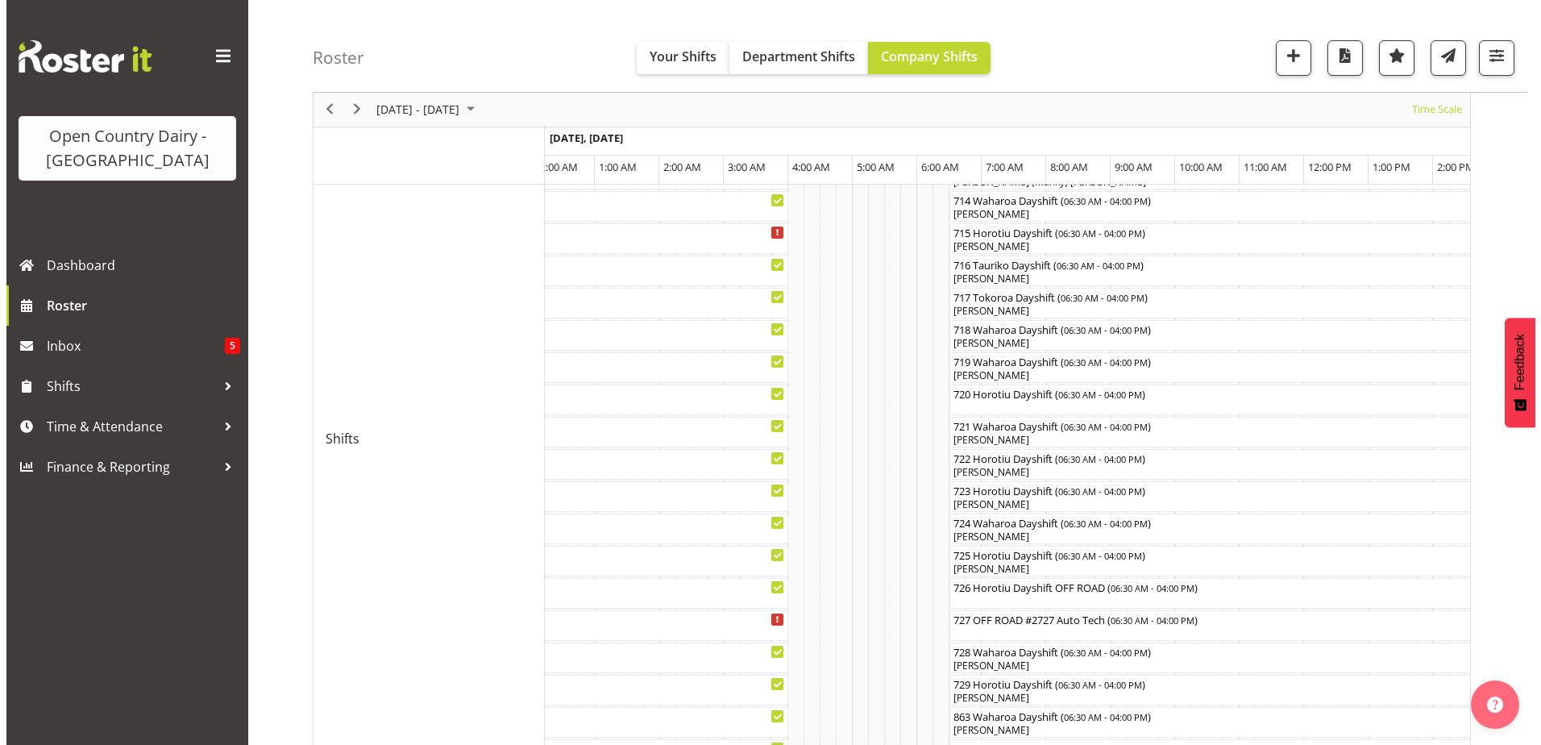
scroll to position [693, 0]
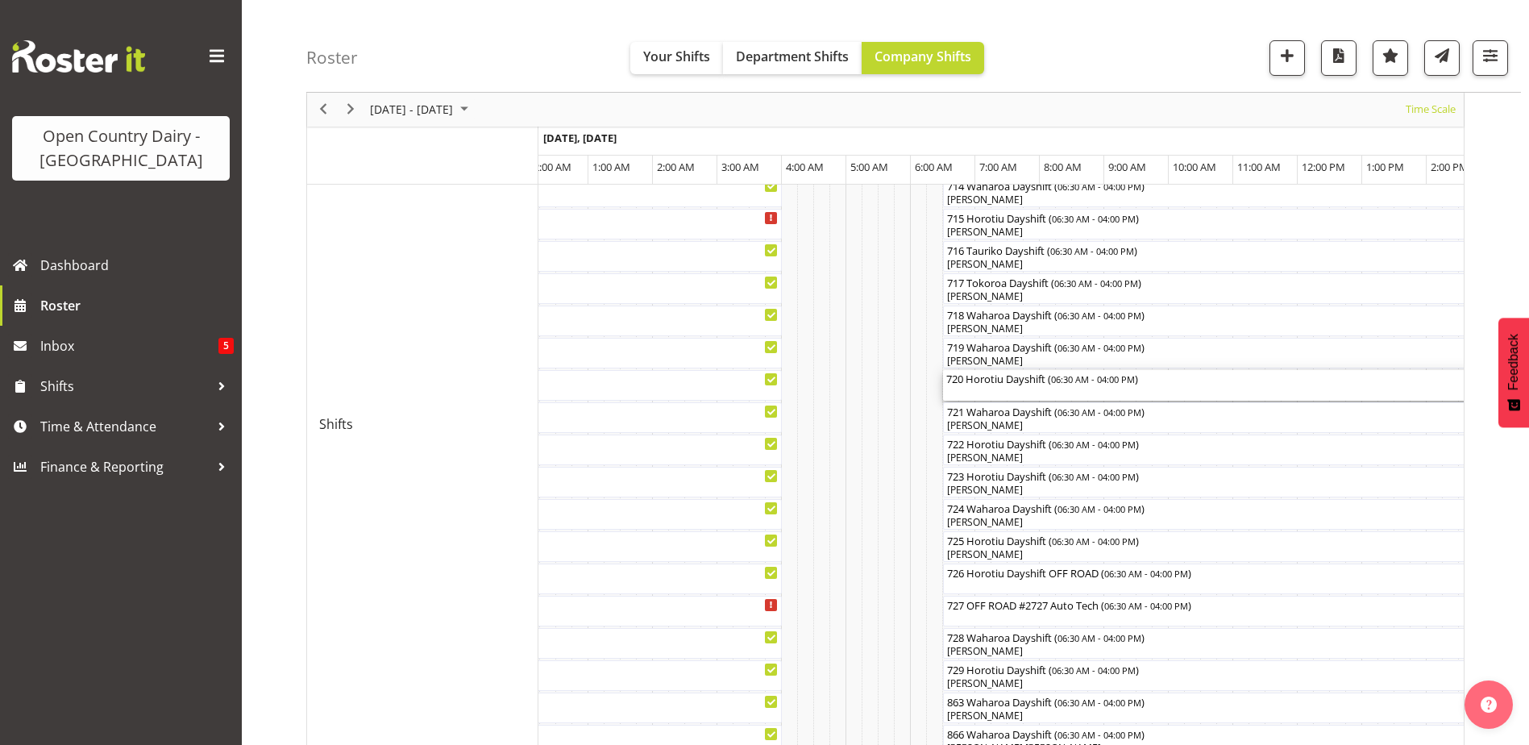
click at [1040, 388] on div "720 Horotiu Dayshift ( 06:30 AM - 04:00 PM )" at bounding box center [1249, 385] width 606 height 31
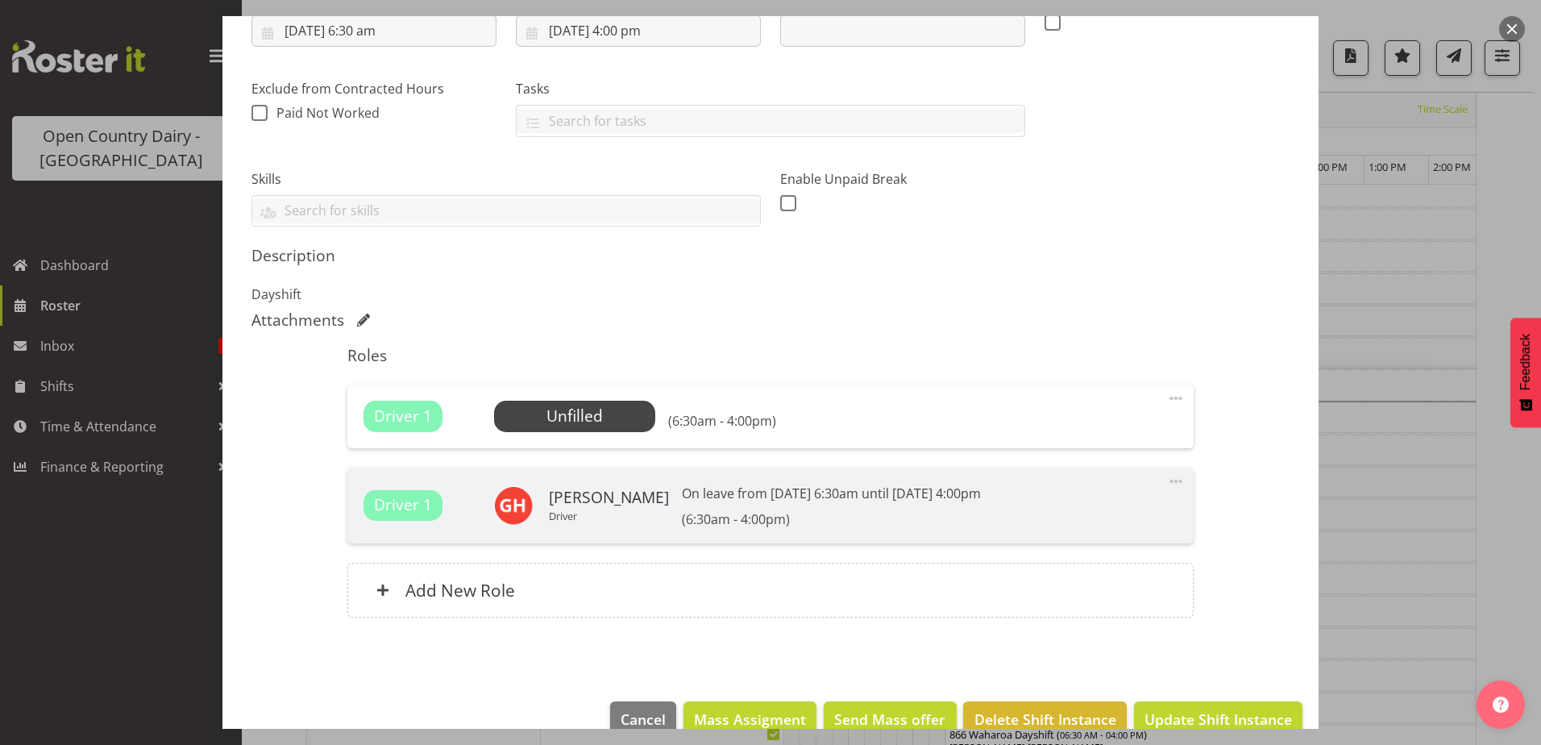
scroll to position [322, 0]
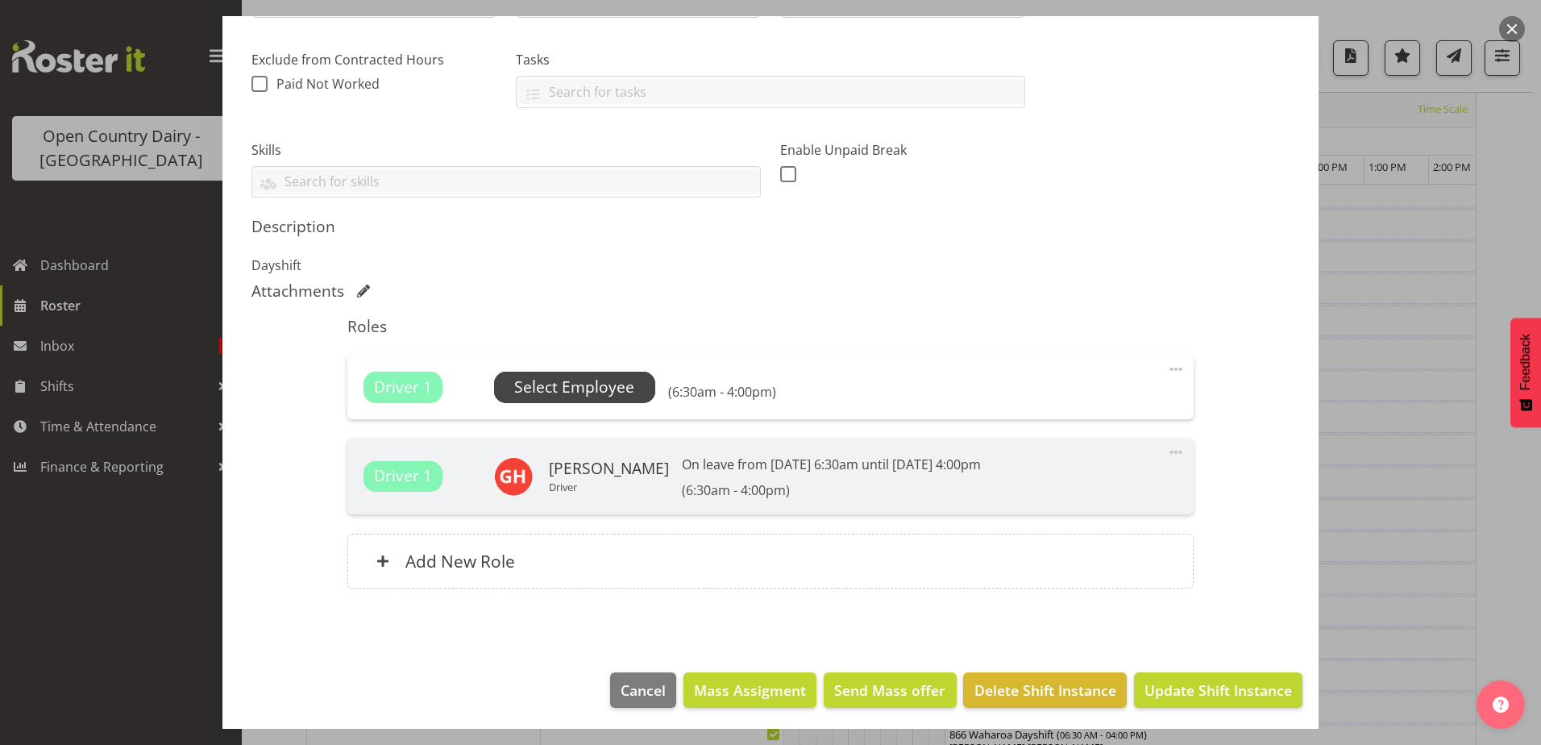
click at [588, 389] on span "Select Employee" at bounding box center [574, 387] width 120 height 23
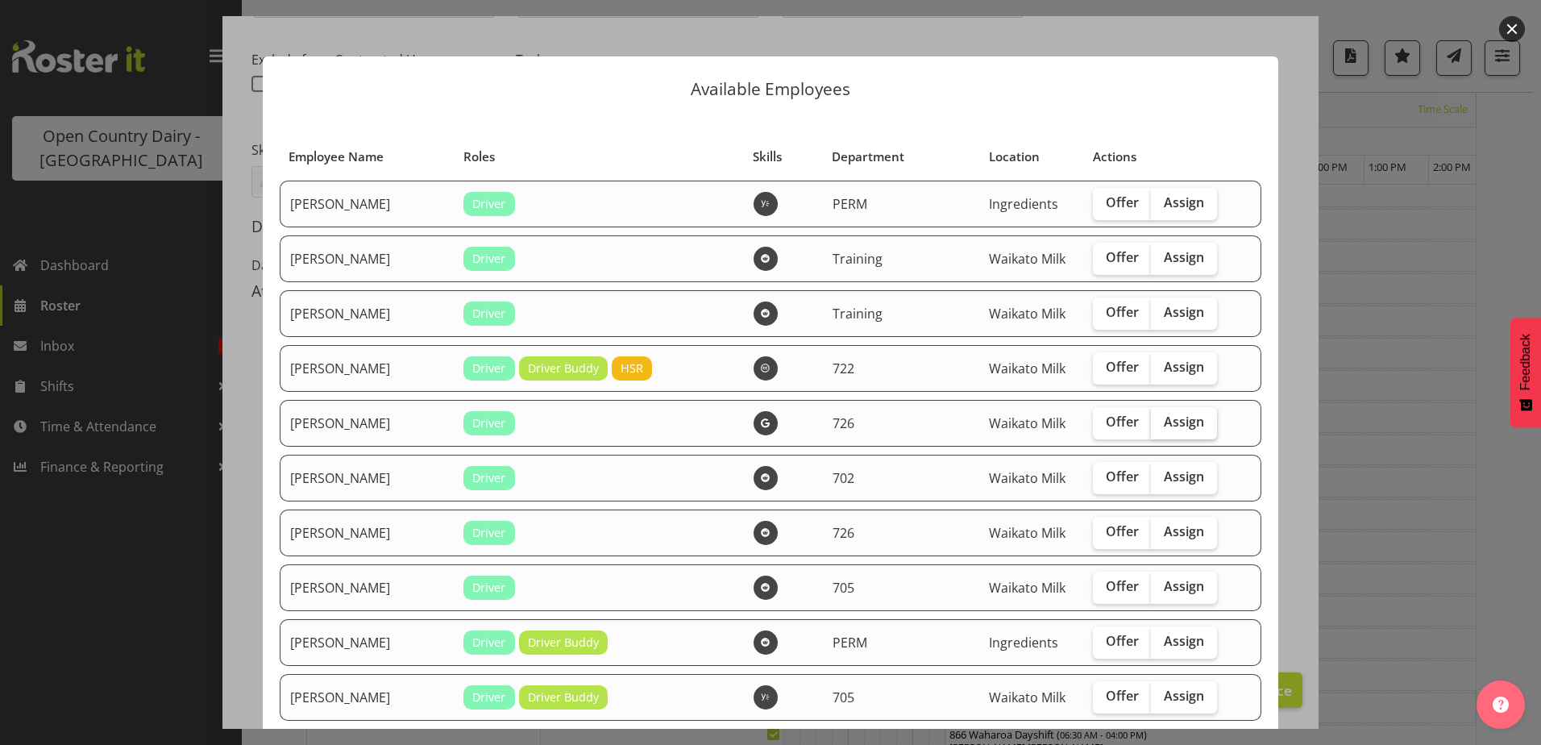
click at [1164, 421] on span "Assign" at bounding box center [1184, 421] width 40 height 16
click at [1160, 421] on input "Assign" at bounding box center [1156, 422] width 10 height 10
checkbox input "true"
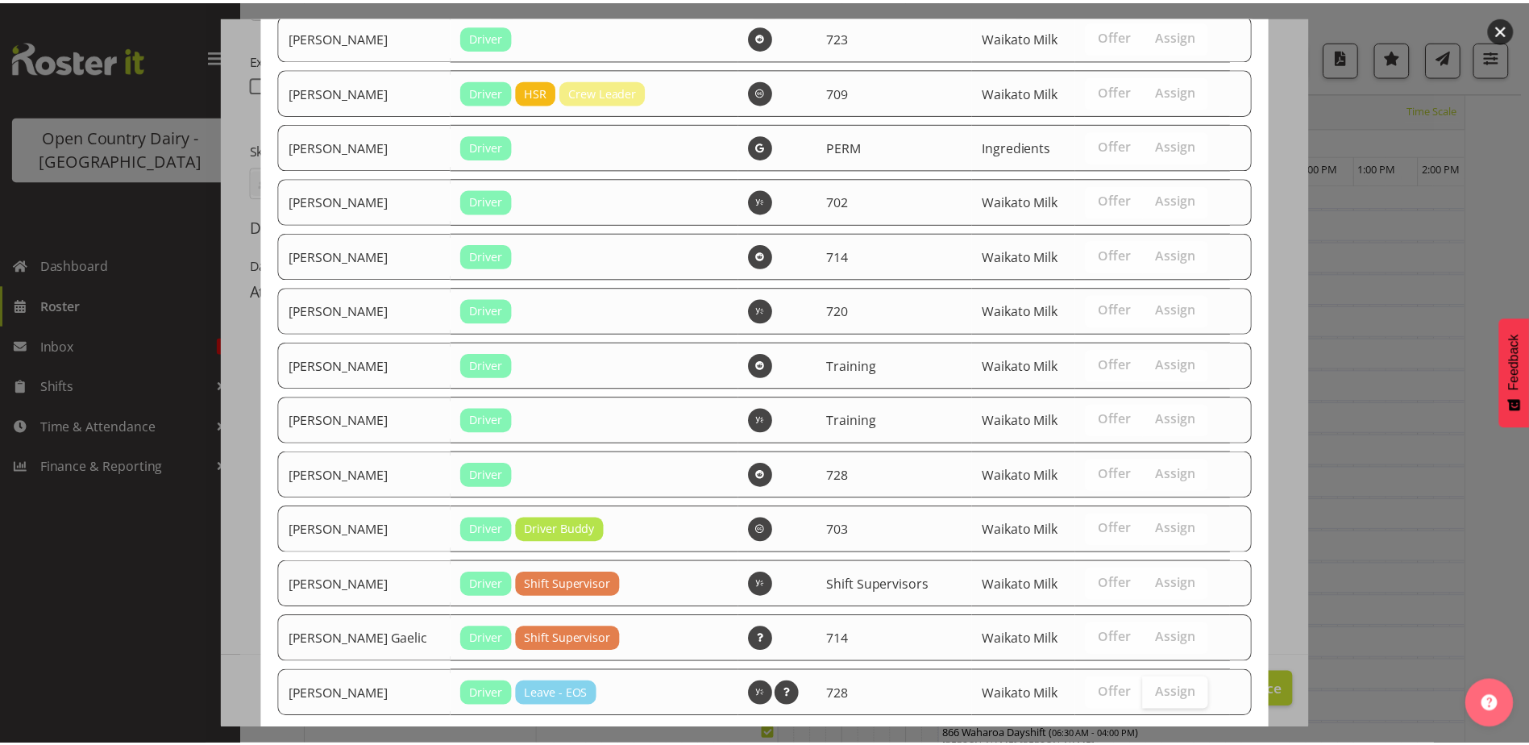
scroll to position [2833, 0]
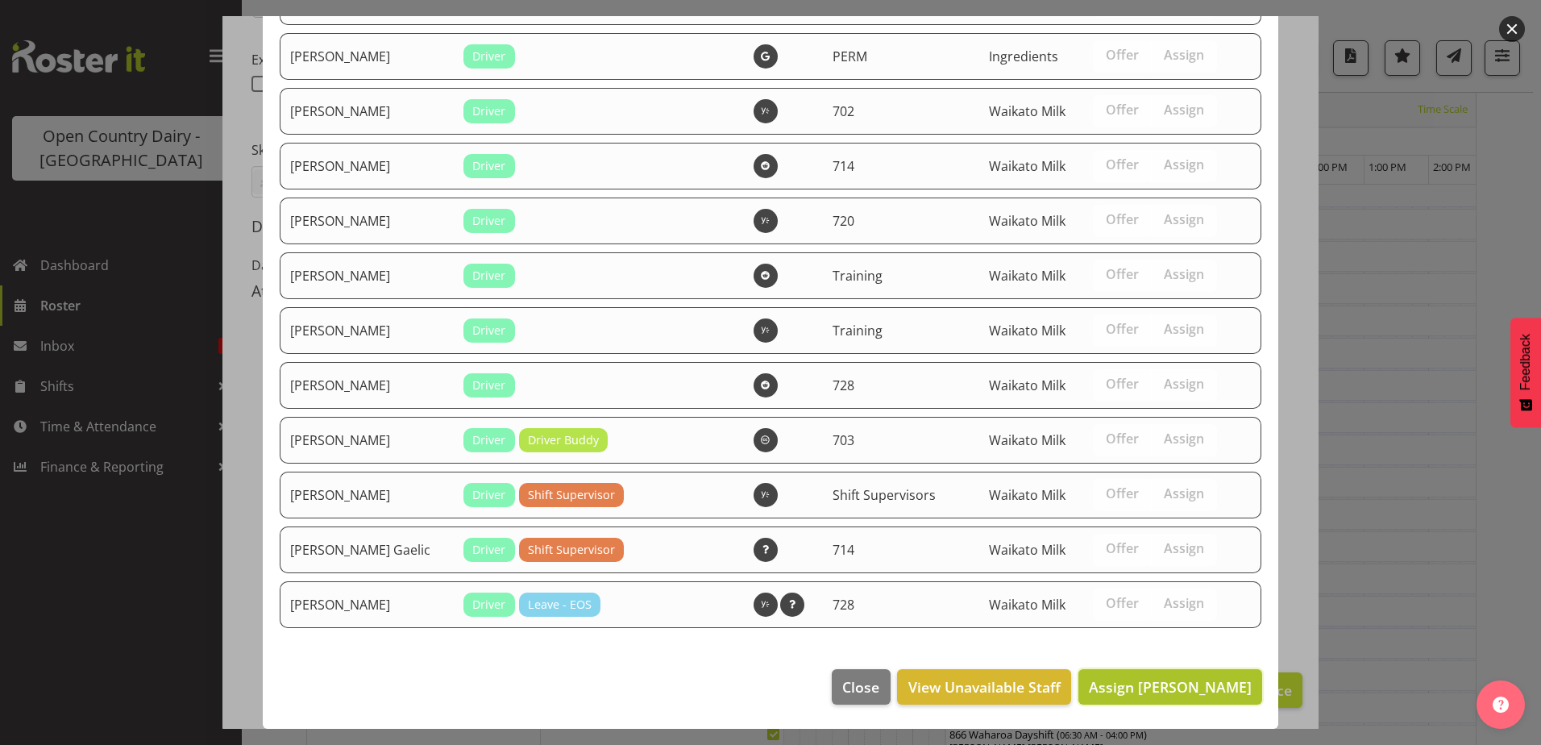
click at [1181, 687] on span "Assign [PERSON_NAME]" at bounding box center [1170, 686] width 163 height 19
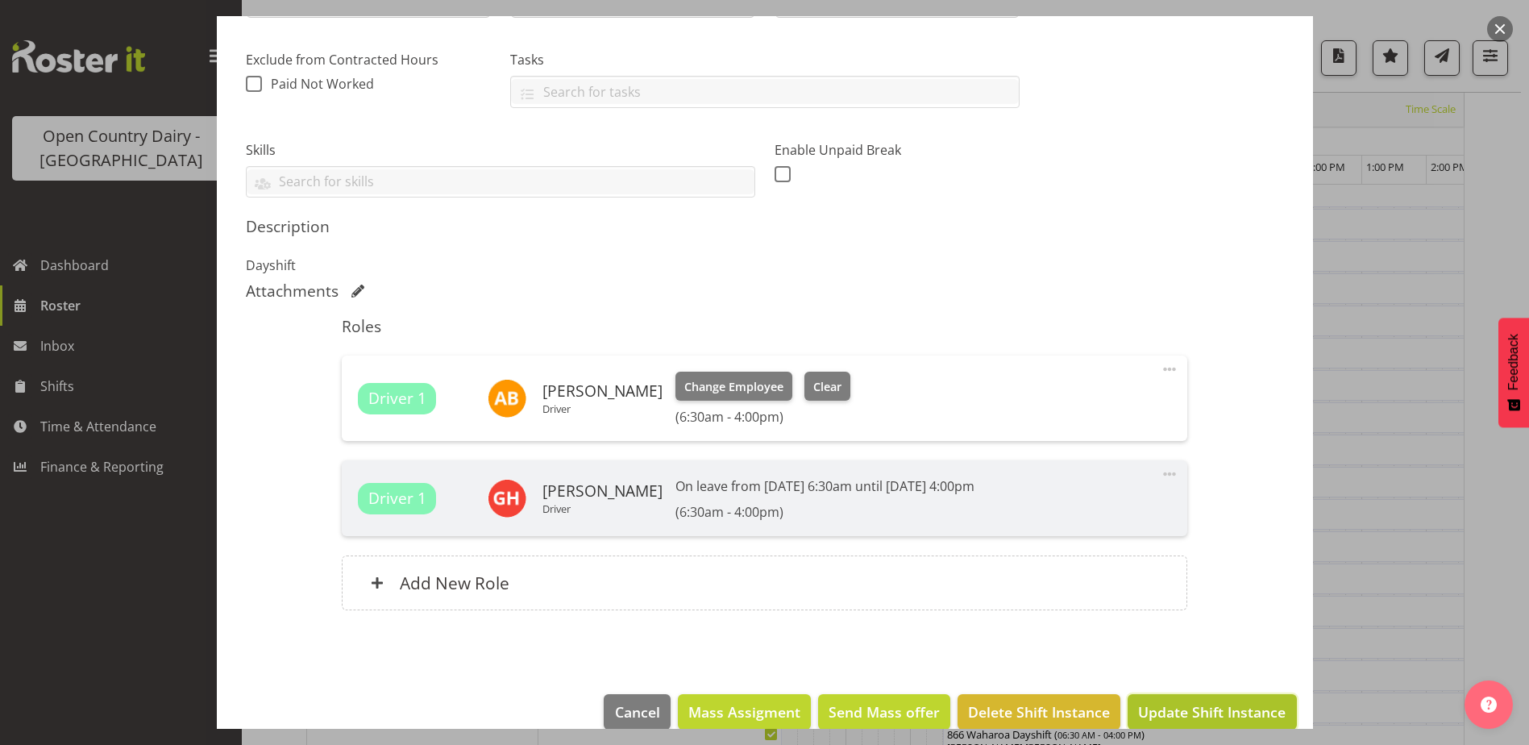
click at [1204, 700] on button "Update Shift Instance" at bounding box center [1211, 711] width 168 height 35
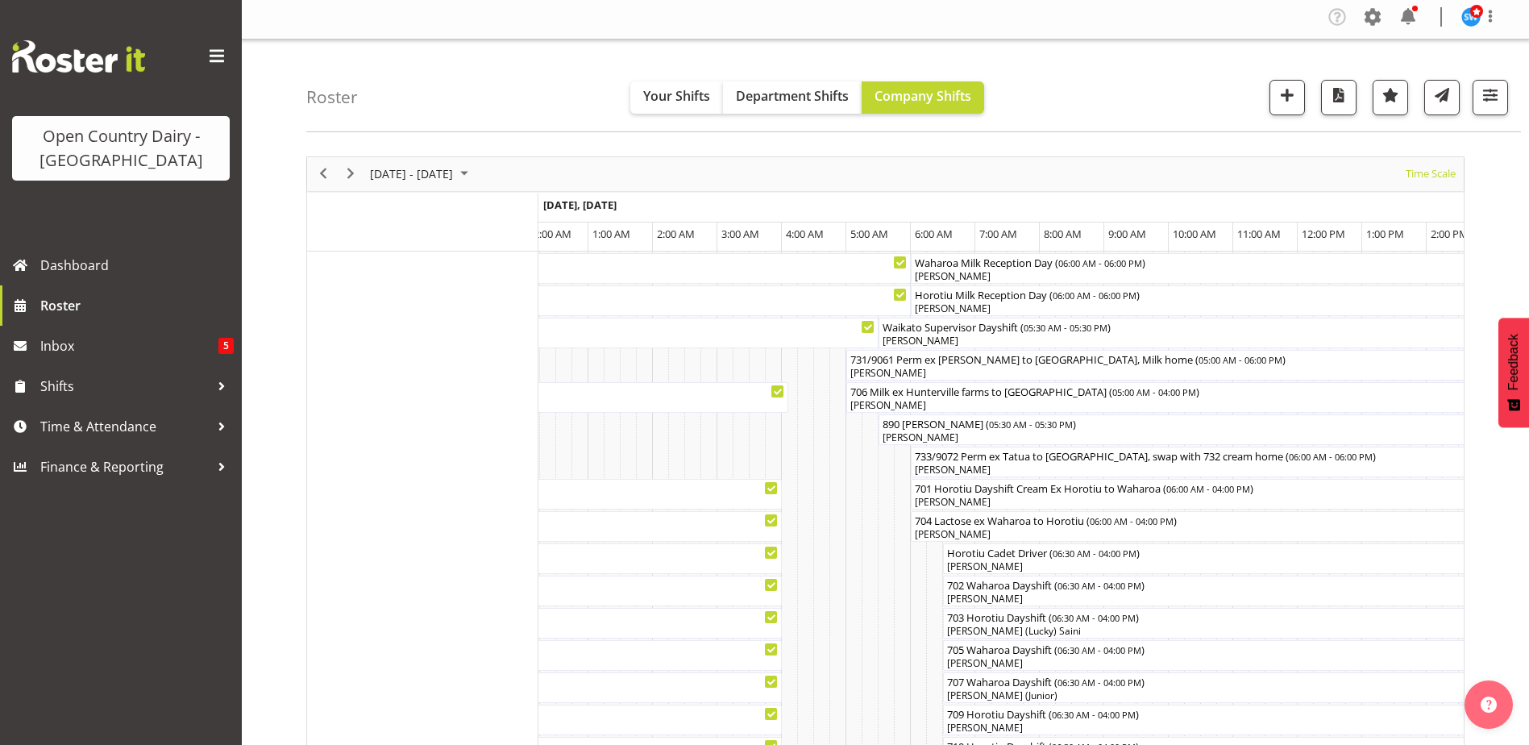
scroll to position [0, 0]
